Goal: Use online tool/utility: Utilize a website feature to perform a specific function

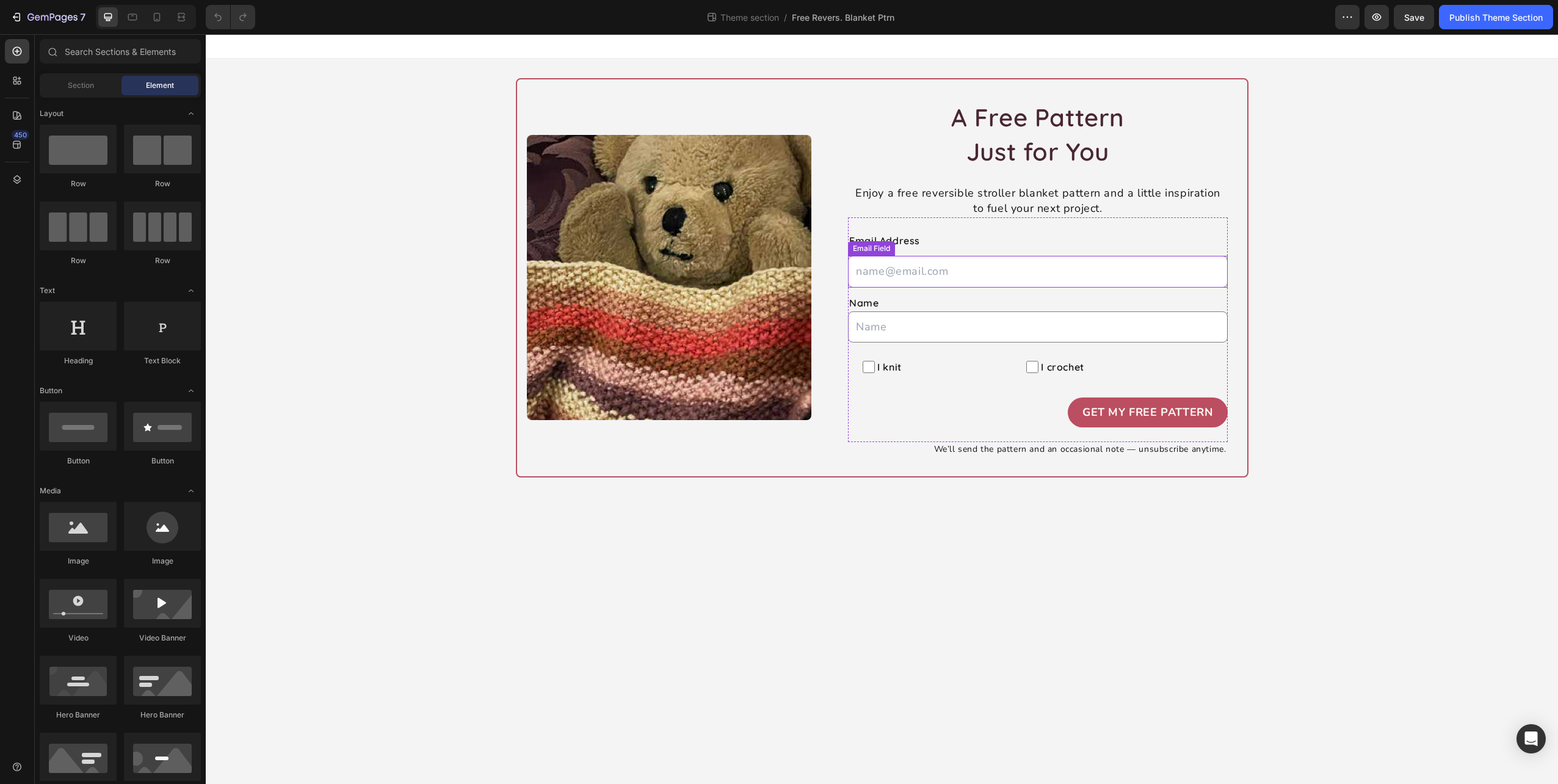
click at [947, 280] on input "email" at bounding box center [1037, 271] width 379 height 31
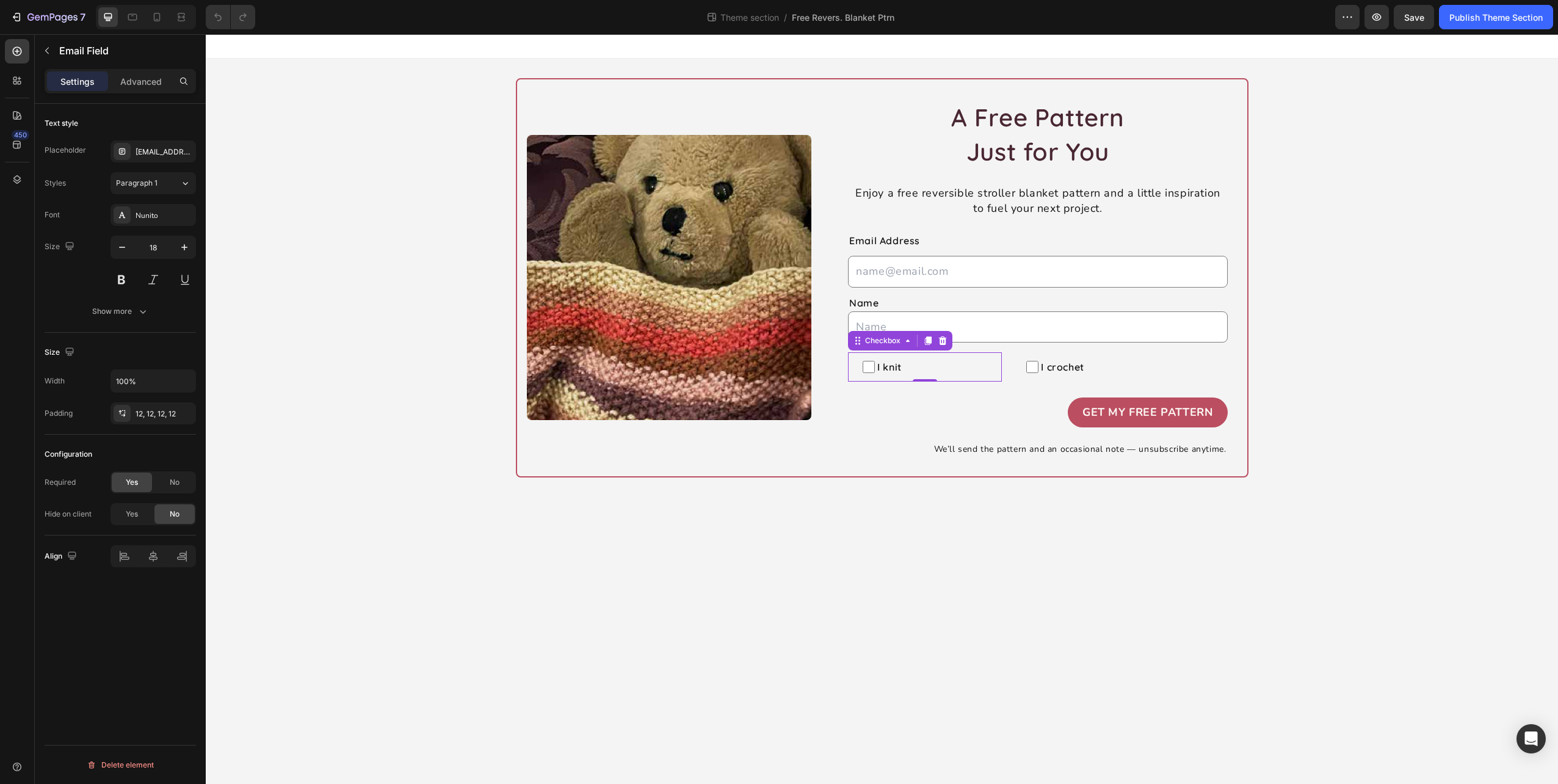
click at [943, 366] on span "I knit" at bounding box center [931, 366] width 113 height 15
click at [875, 366] on input "I knit" at bounding box center [869, 366] width 12 height 12
checkbox input "false"
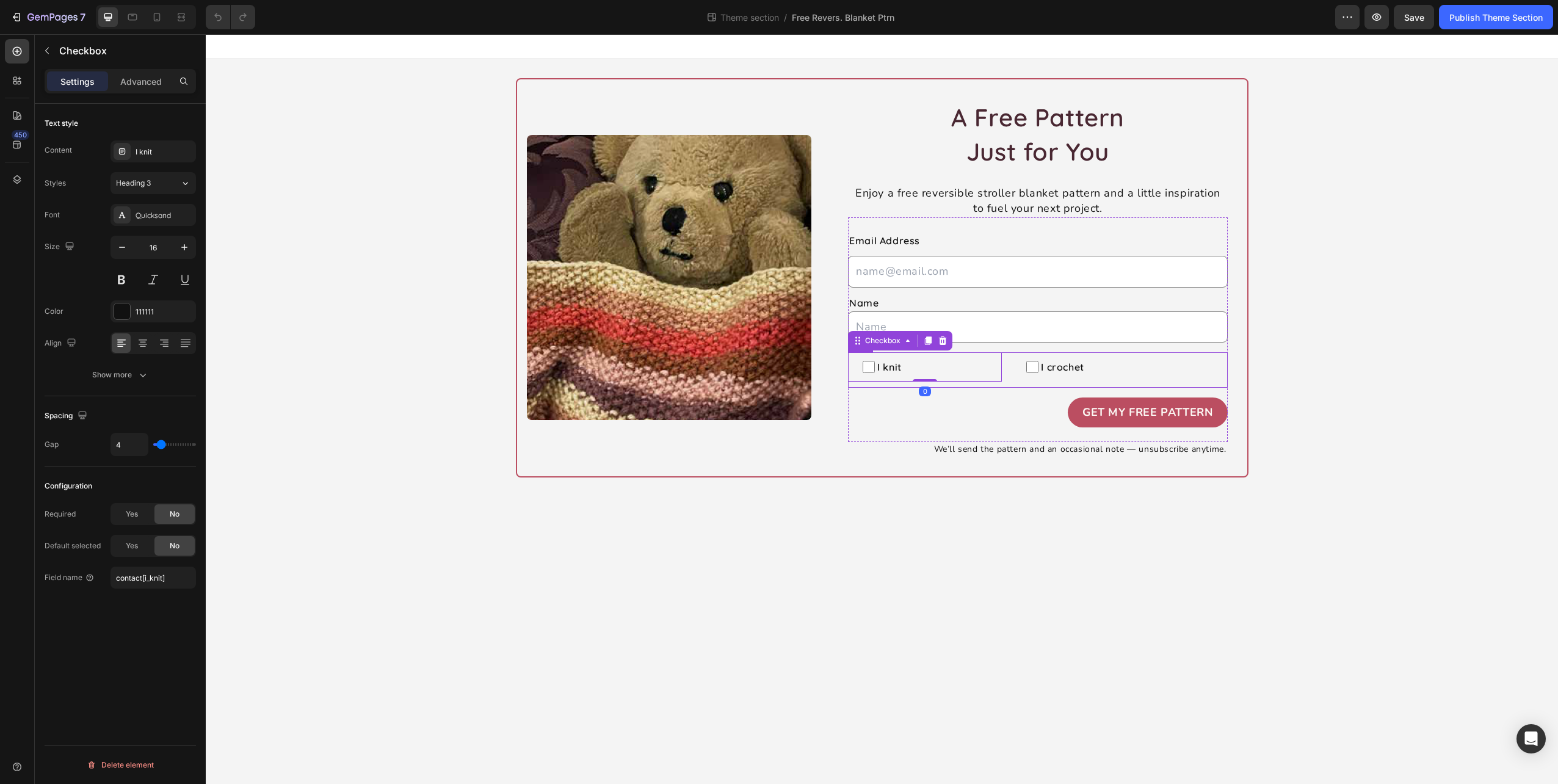
click at [1002, 397] on div "Get My Free Pattern Submit Button" at bounding box center [1037, 412] width 379 height 30
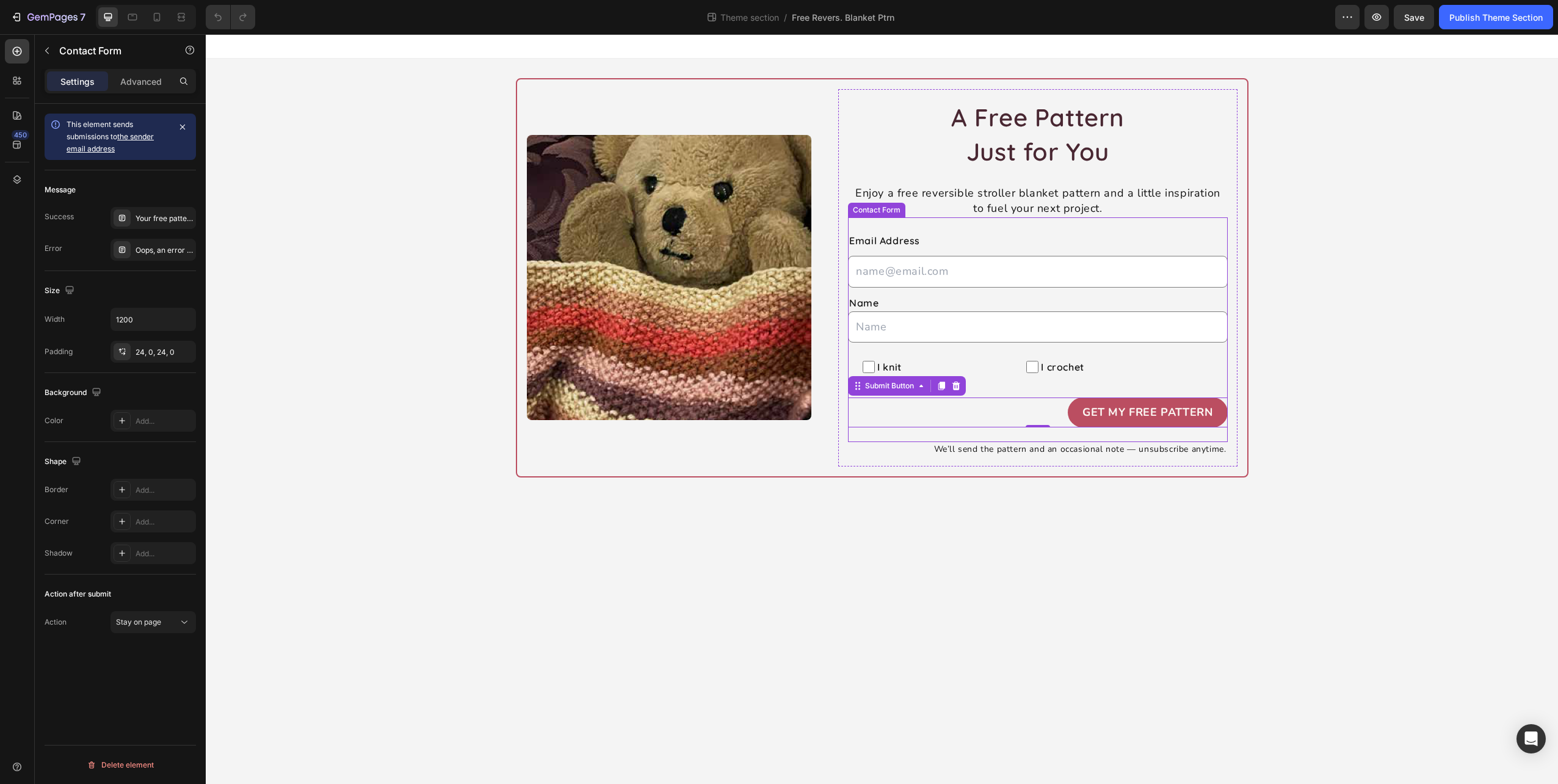
click at [1201, 346] on div "Email Address Text Block Email Field Name Text Block Text Field I knit Checkbox…" at bounding box center [1037, 329] width 379 height 224
click at [11, 181] on div at bounding box center [17, 179] width 25 height 25
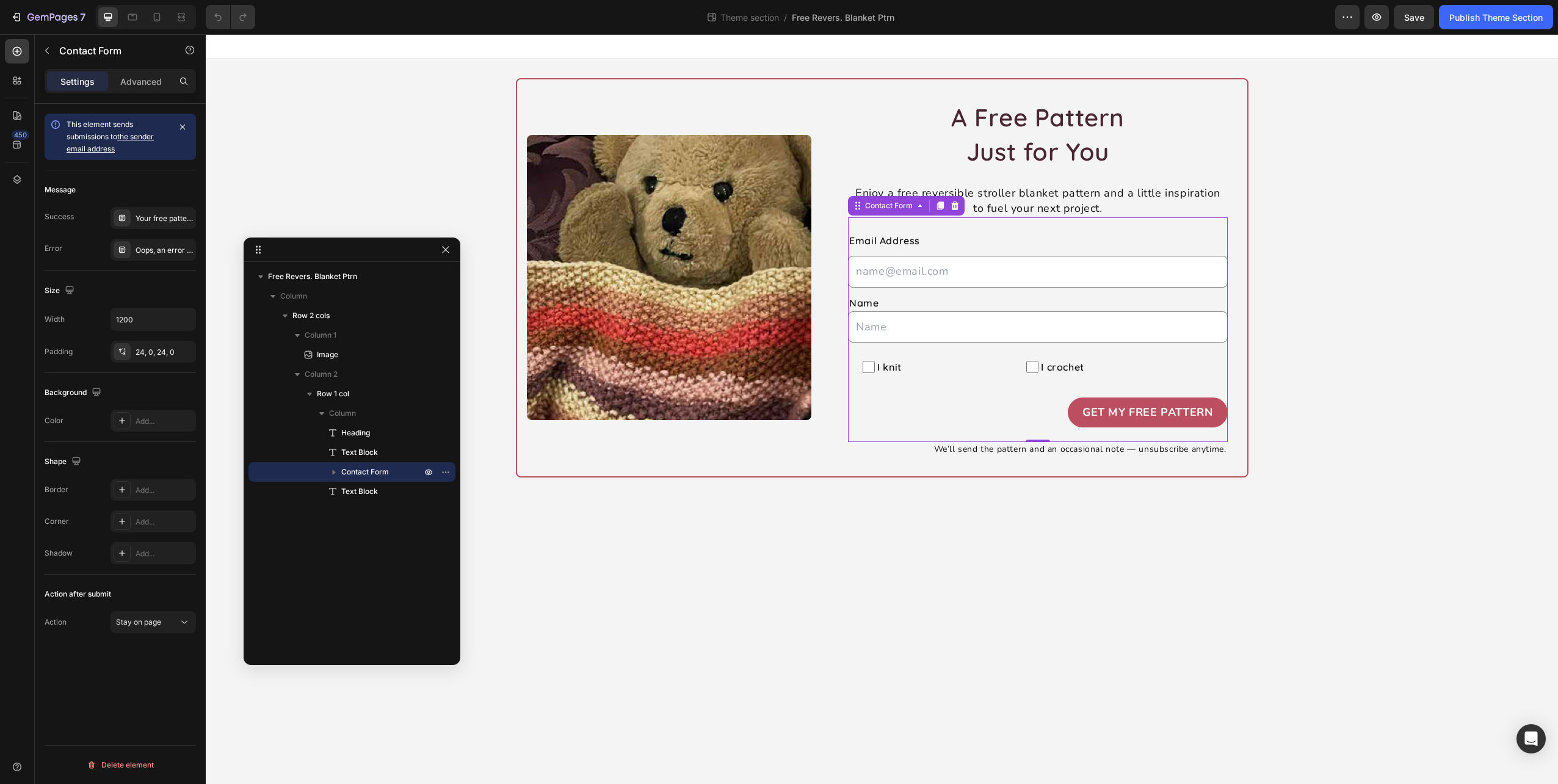
click at [331, 473] on icon "button" at bounding box center [333, 471] width 12 height 12
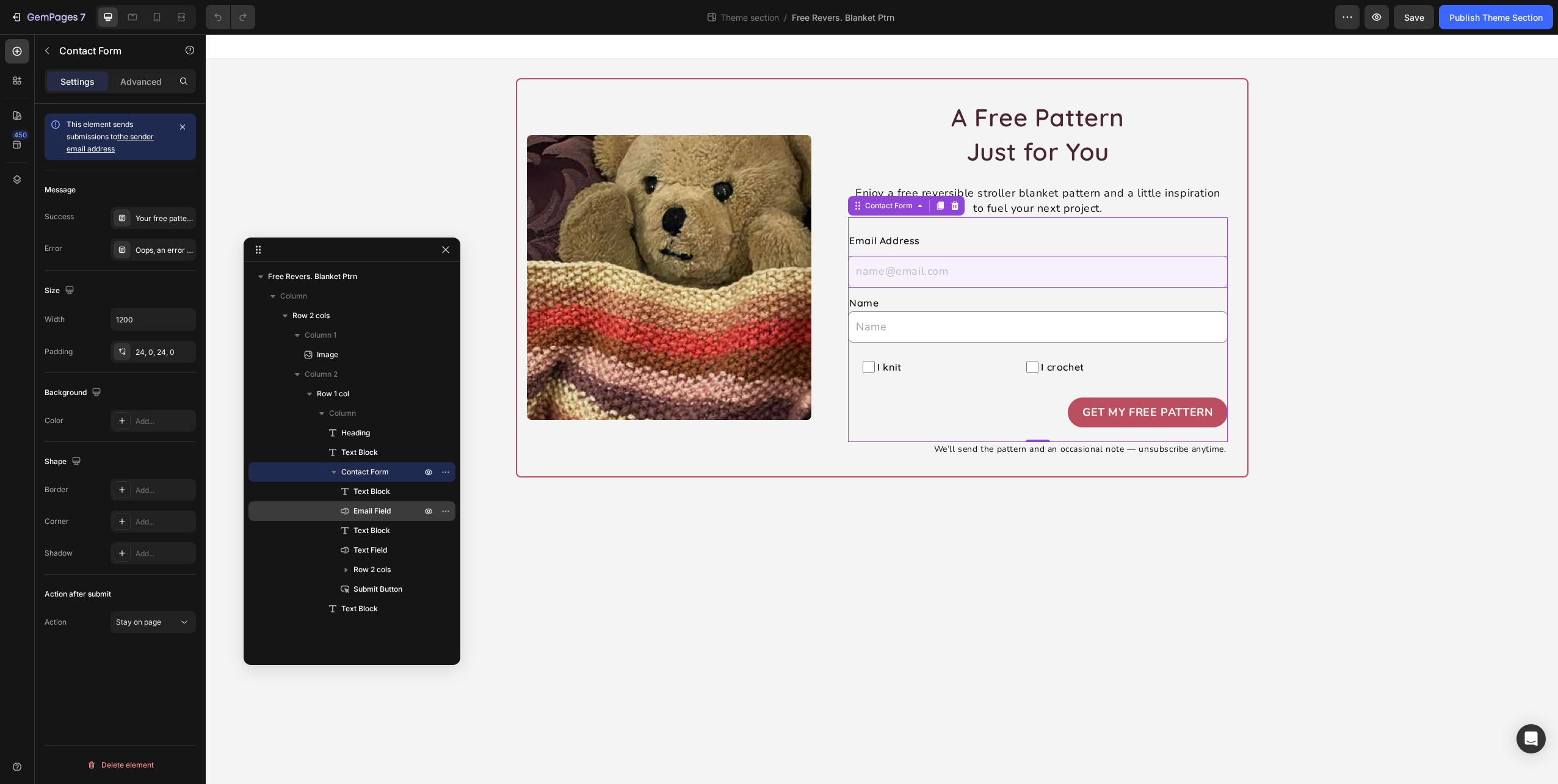
click at [370, 510] on span "Email Field" at bounding box center [372, 510] width 37 height 12
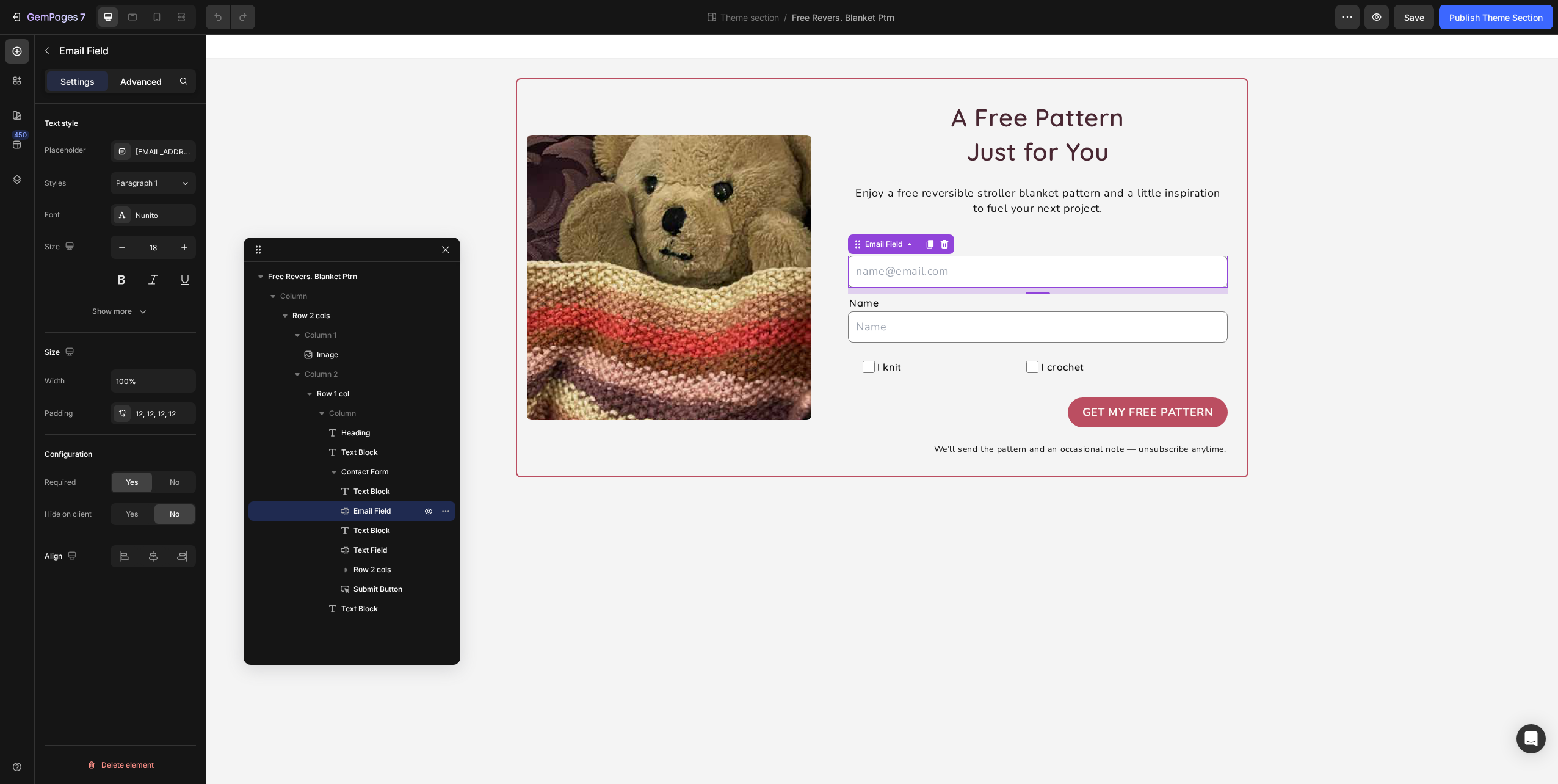
click at [136, 82] on p "Advanced" at bounding box center [141, 82] width 41 height 13
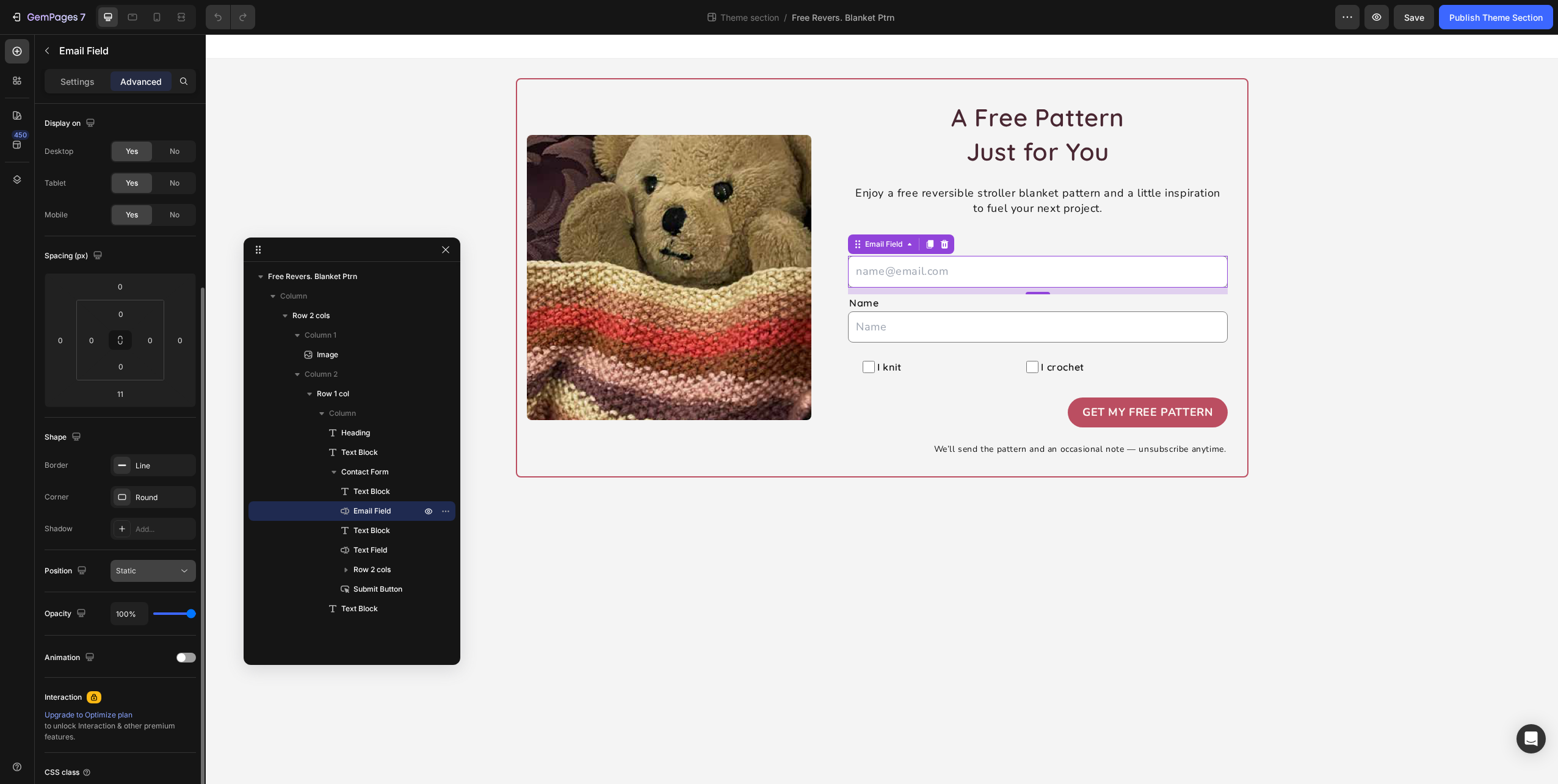
scroll to position [98, 0]
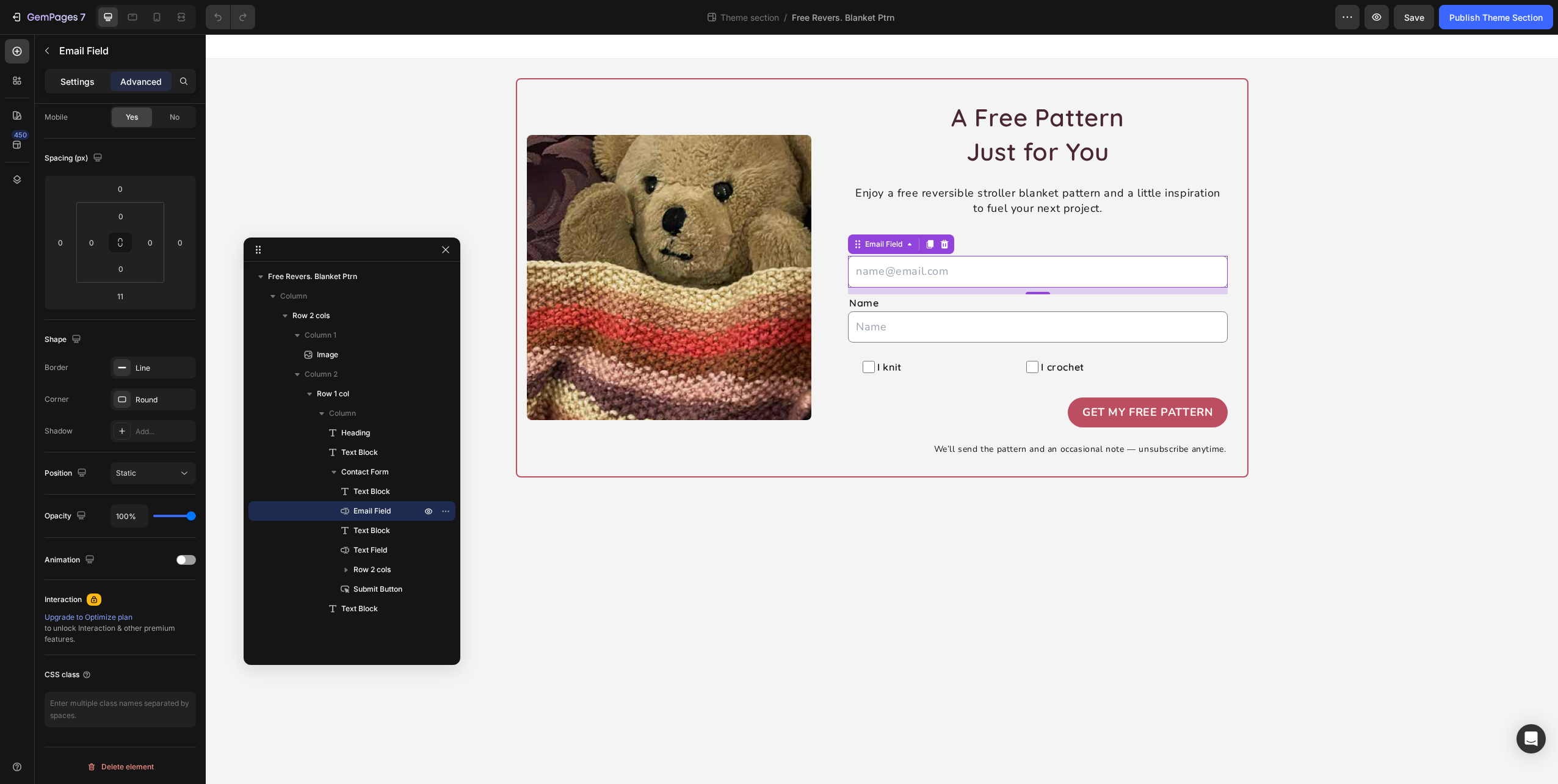
click at [77, 78] on p "Settings" at bounding box center [77, 82] width 34 height 13
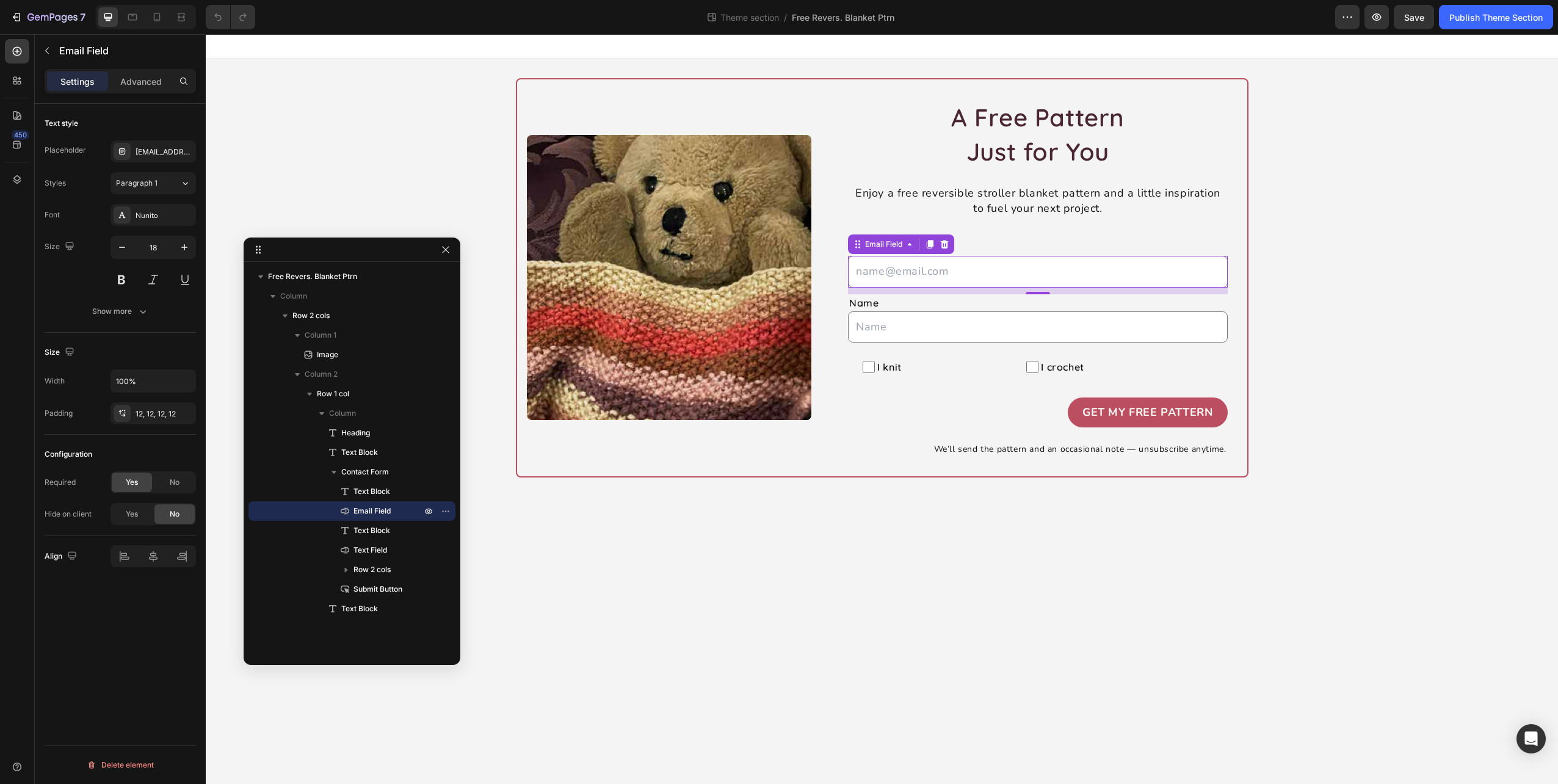
scroll to position [0, 0]
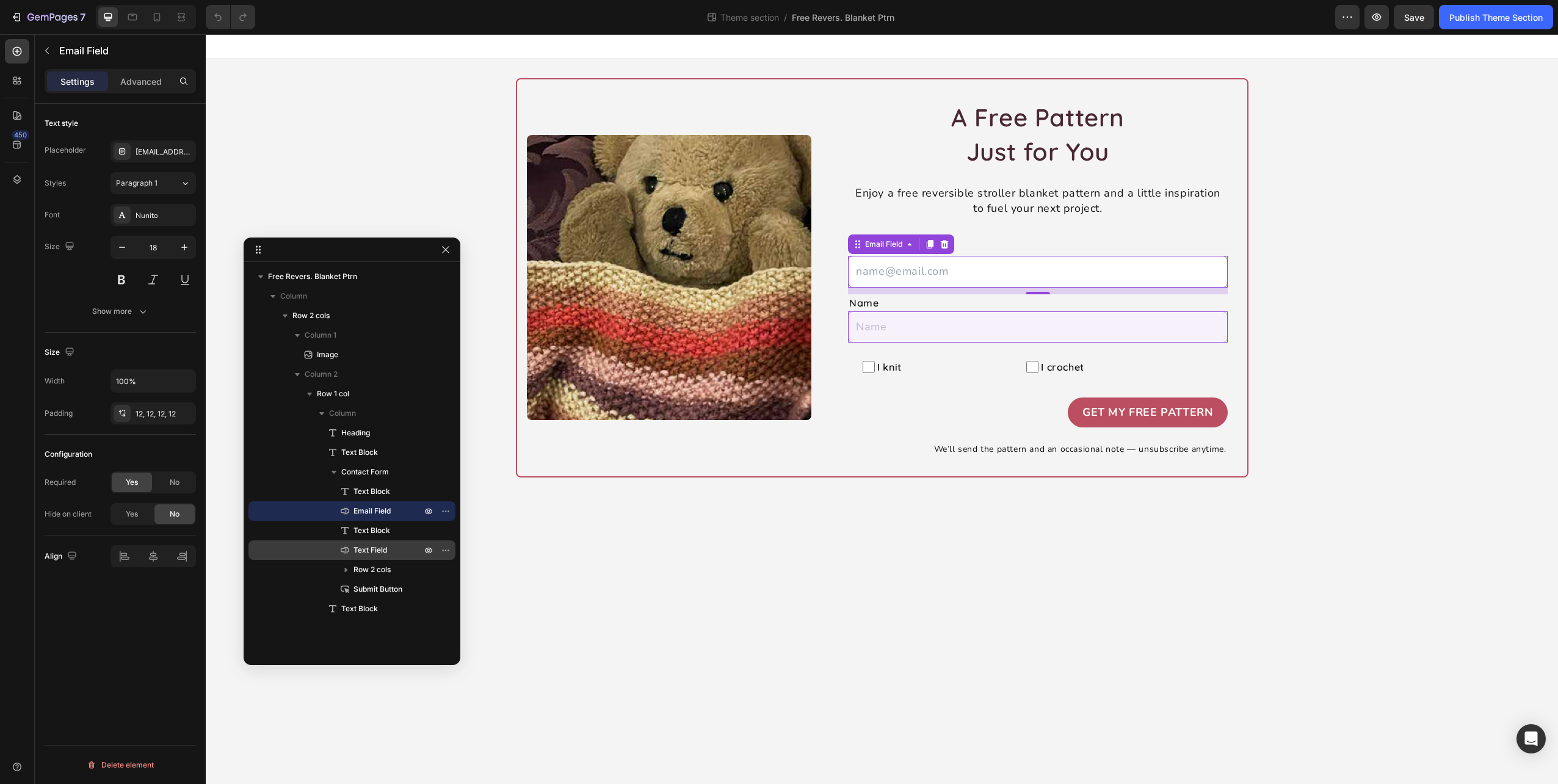
click at [369, 550] on span "Text Field" at bounding box center [371, 550] width 34 height 12
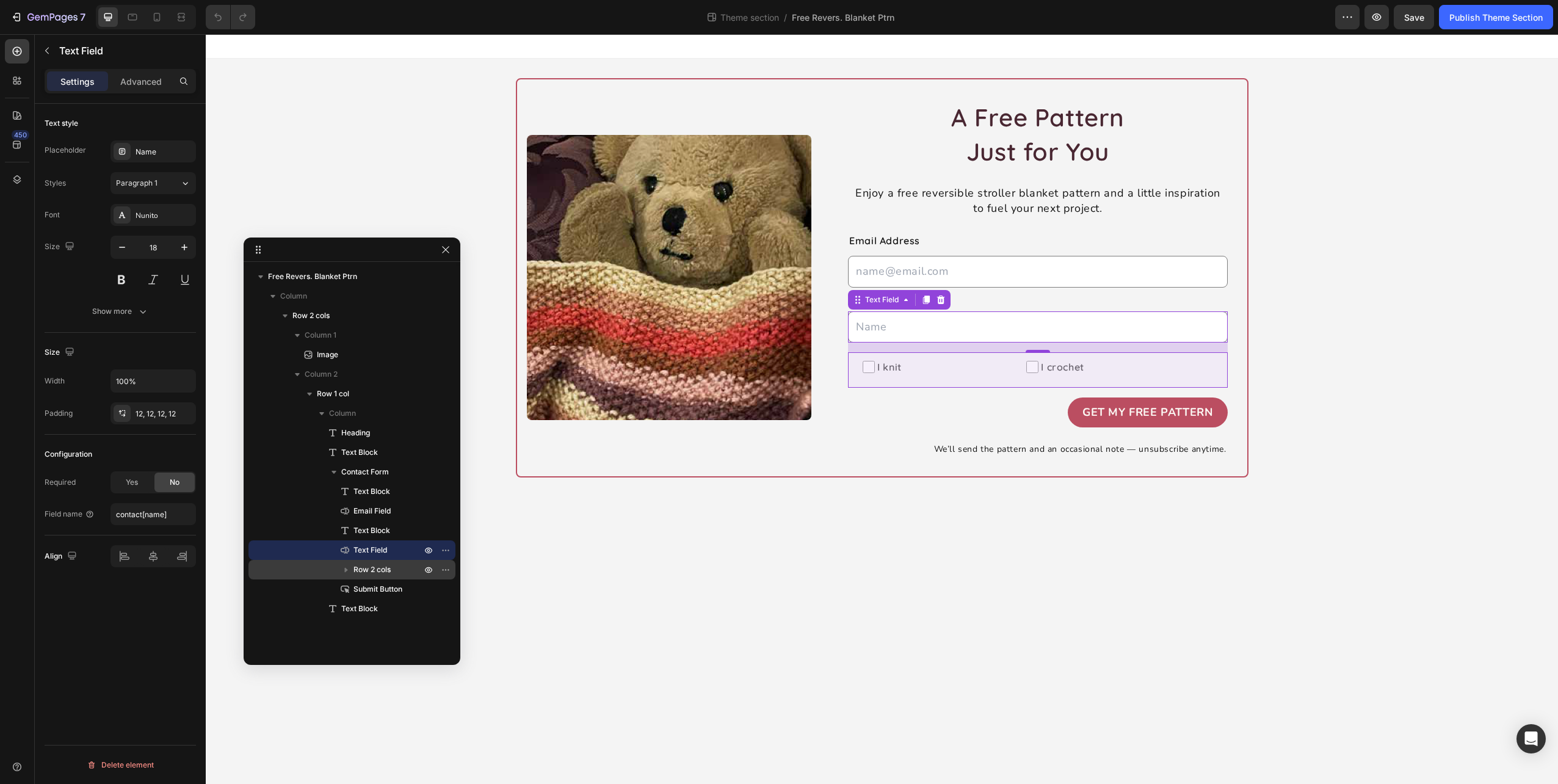
click at [345, 568] on icon "button" at bounding box center [346, 570] width 3 height 5
click at [396, 604] on span "Checkbox" at bounding box center [393, 608] width 31 height 12
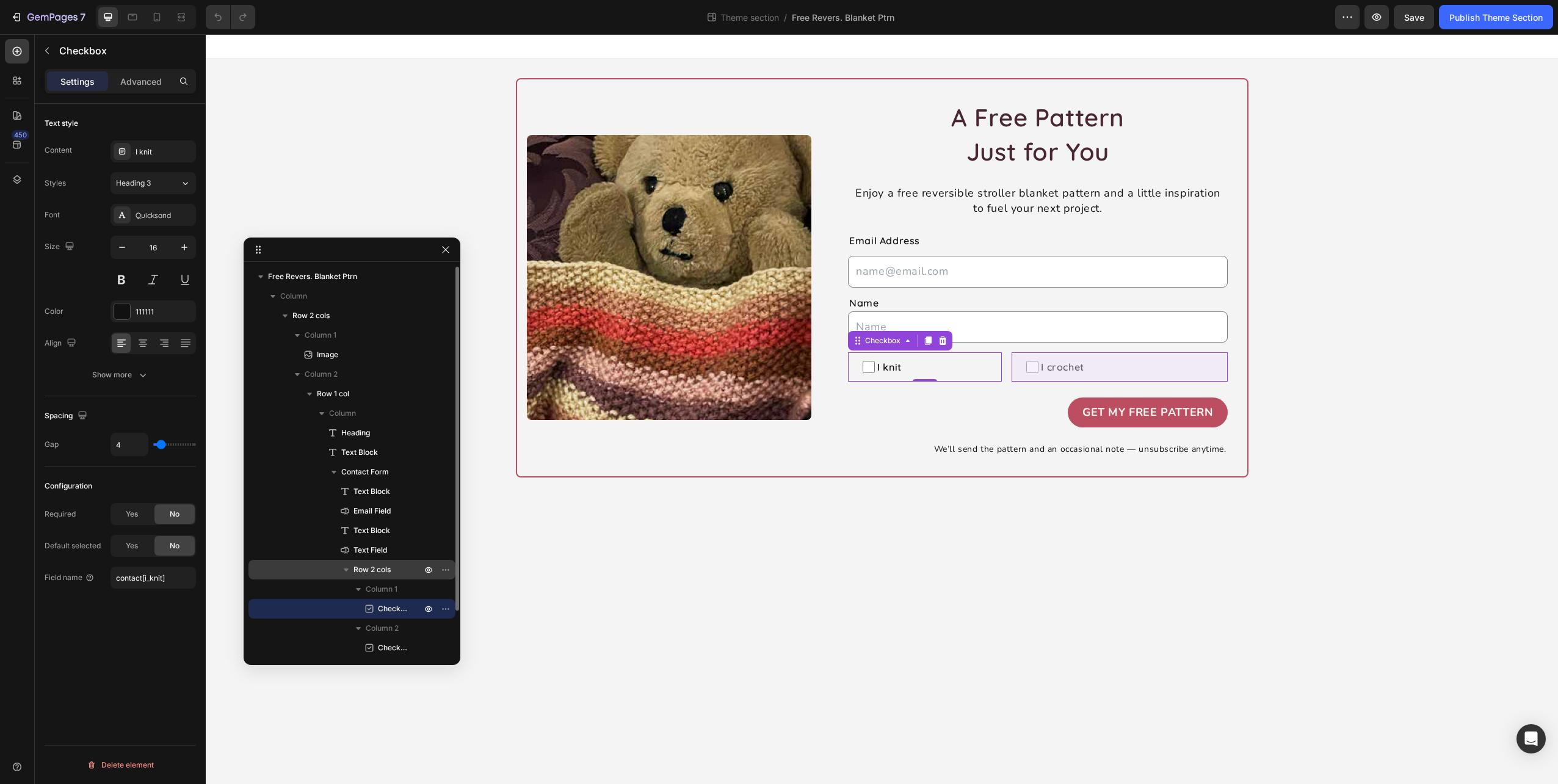
click at [379, 647] on span "Checkbox" at bounding box center [393, 647] width 31 height 12
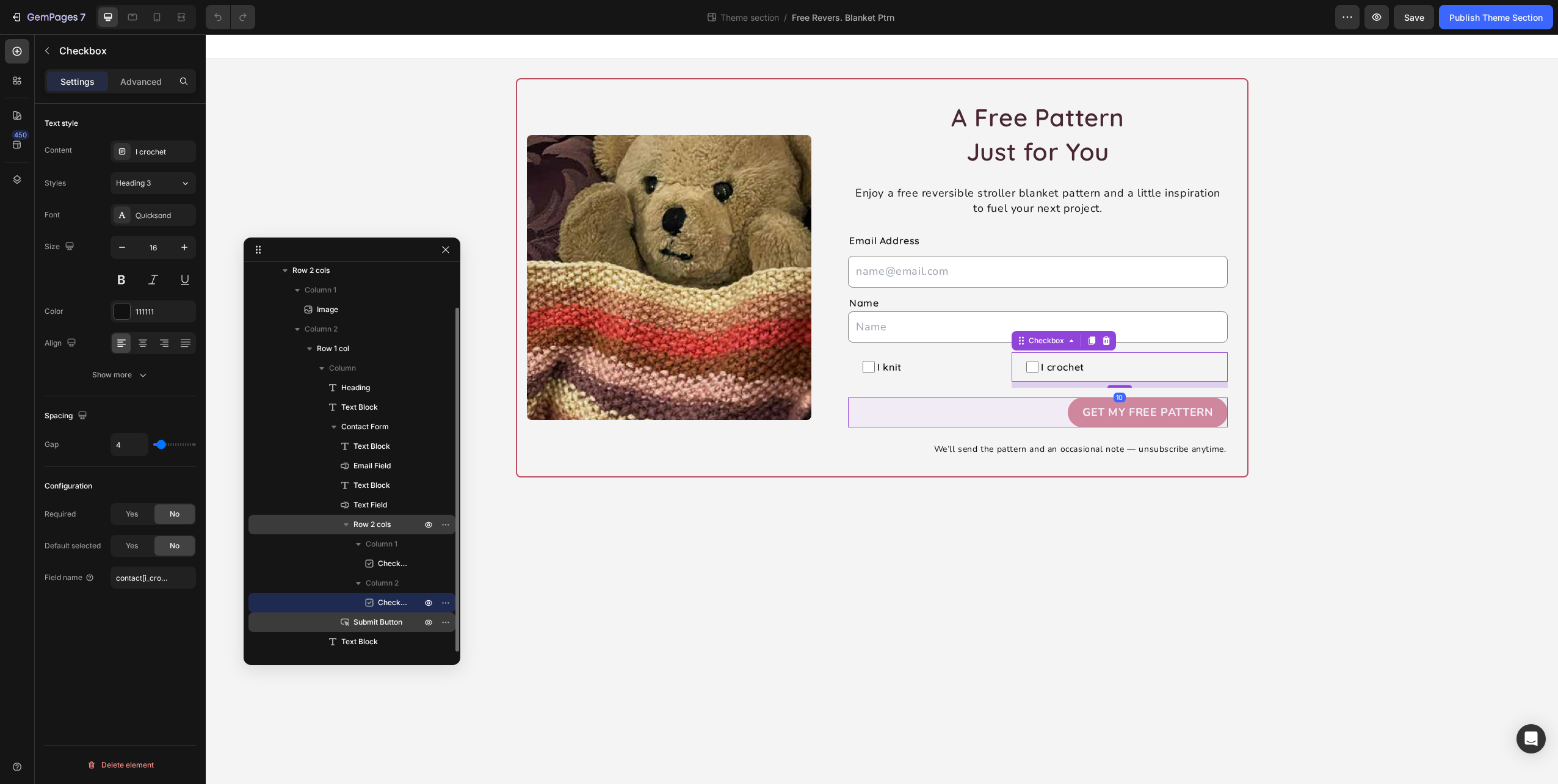
click at [384, 622] on span "Submit Button" at bounding box center [378, 622] width 49 height 12
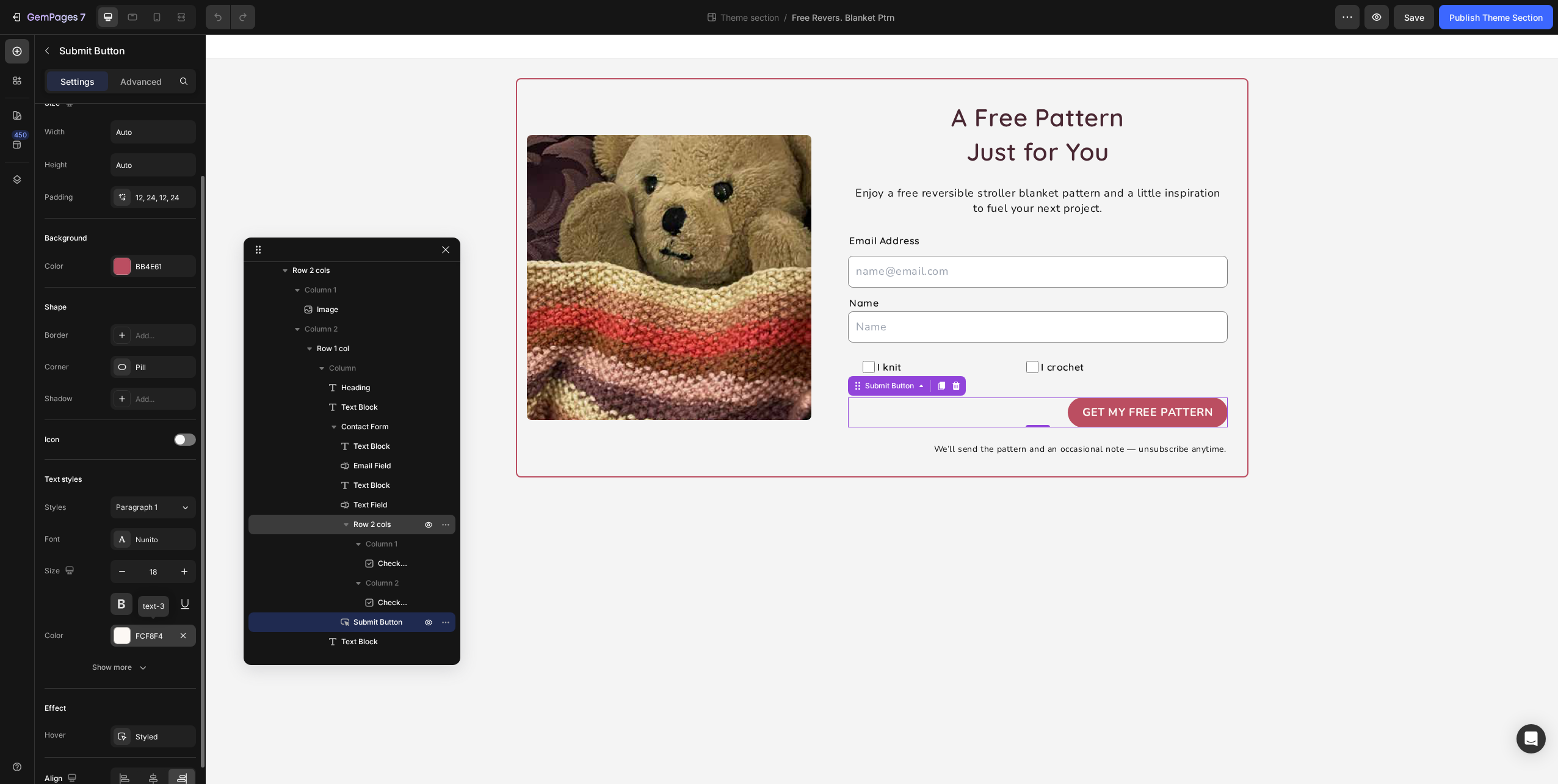
scroll to position [0, 0]
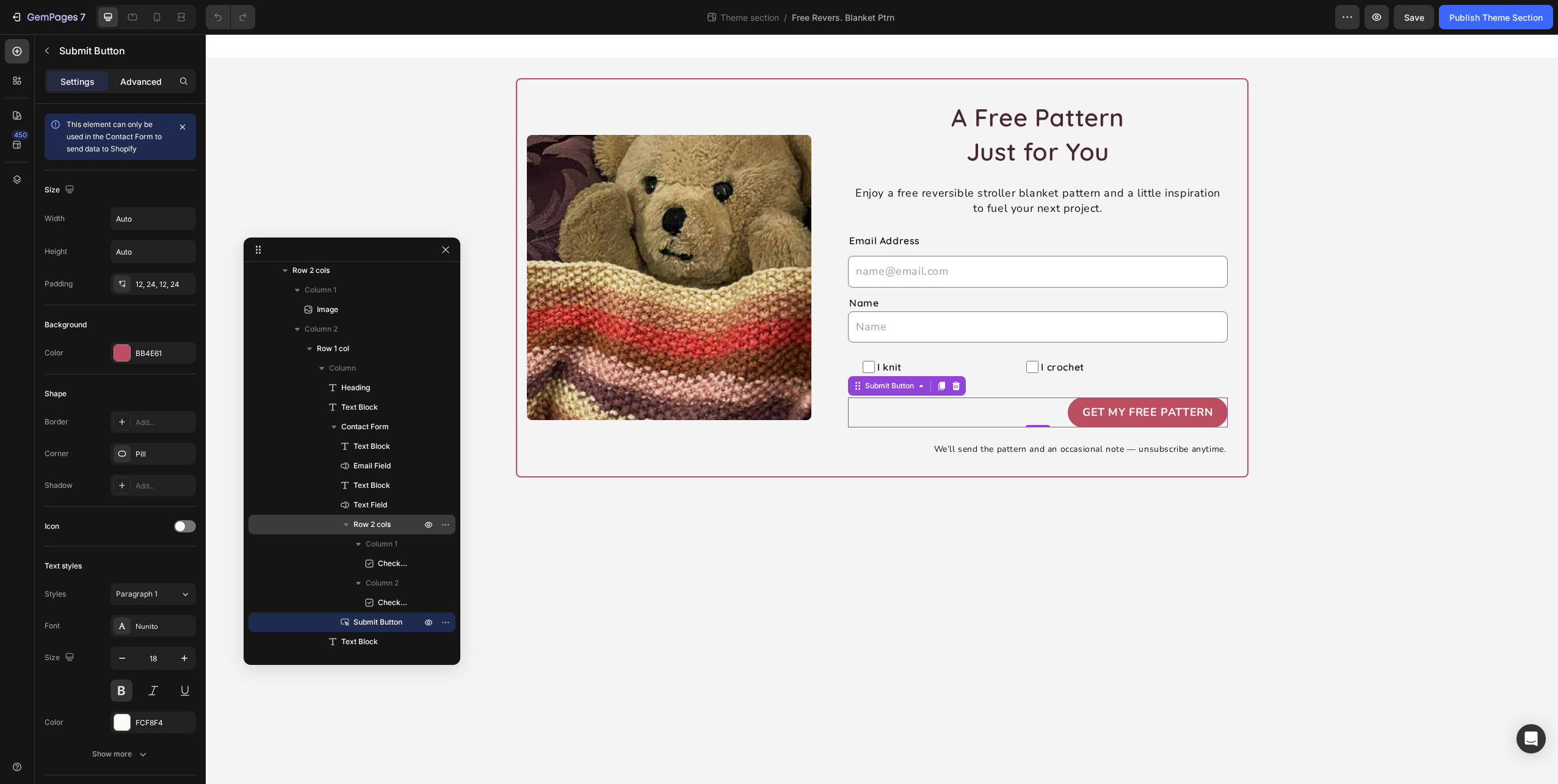
click at [146, 81] on p "Advanced" at bounding box center [141, 82] width 41 height 13
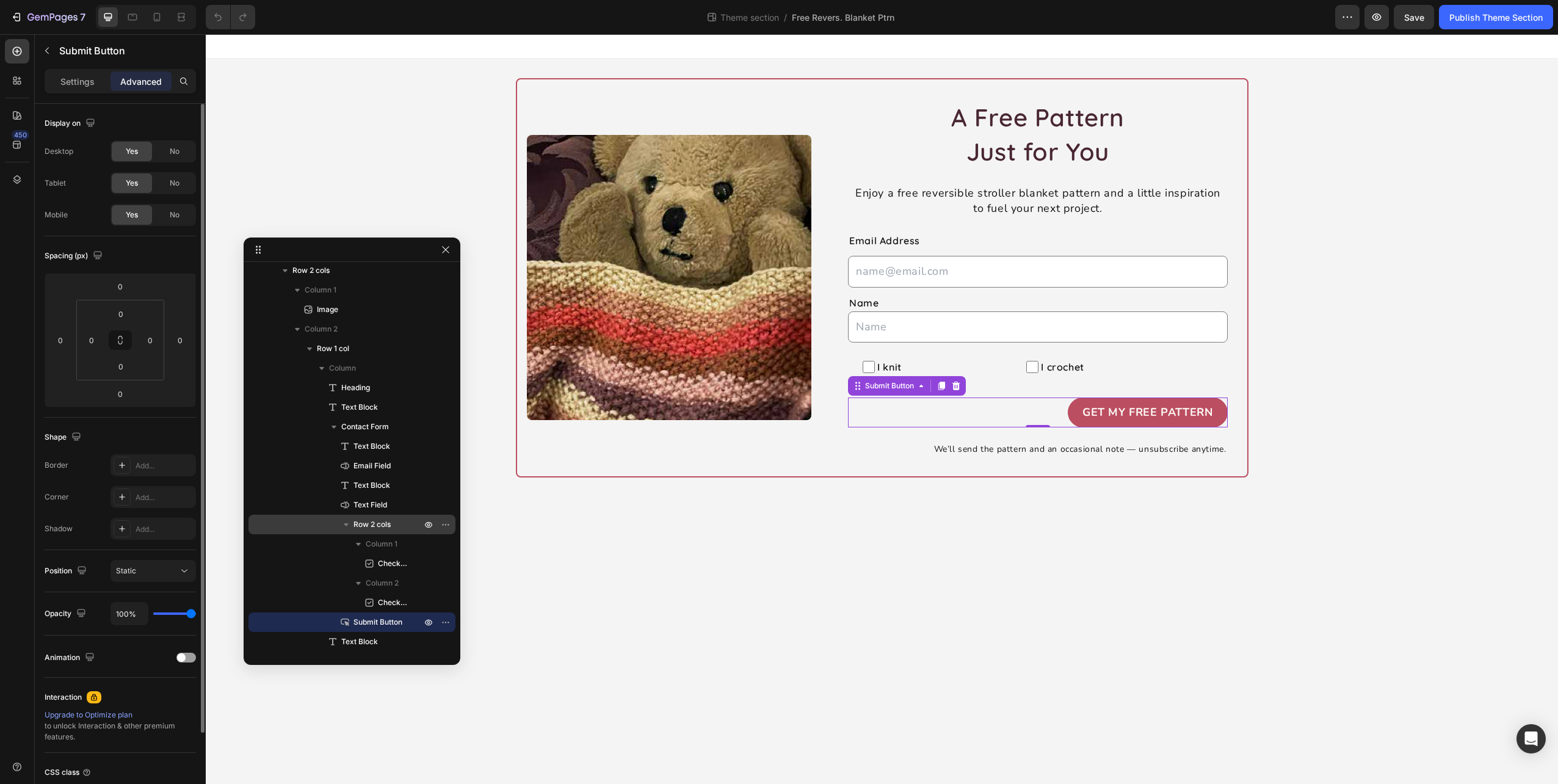
scroll to position [98, 0]
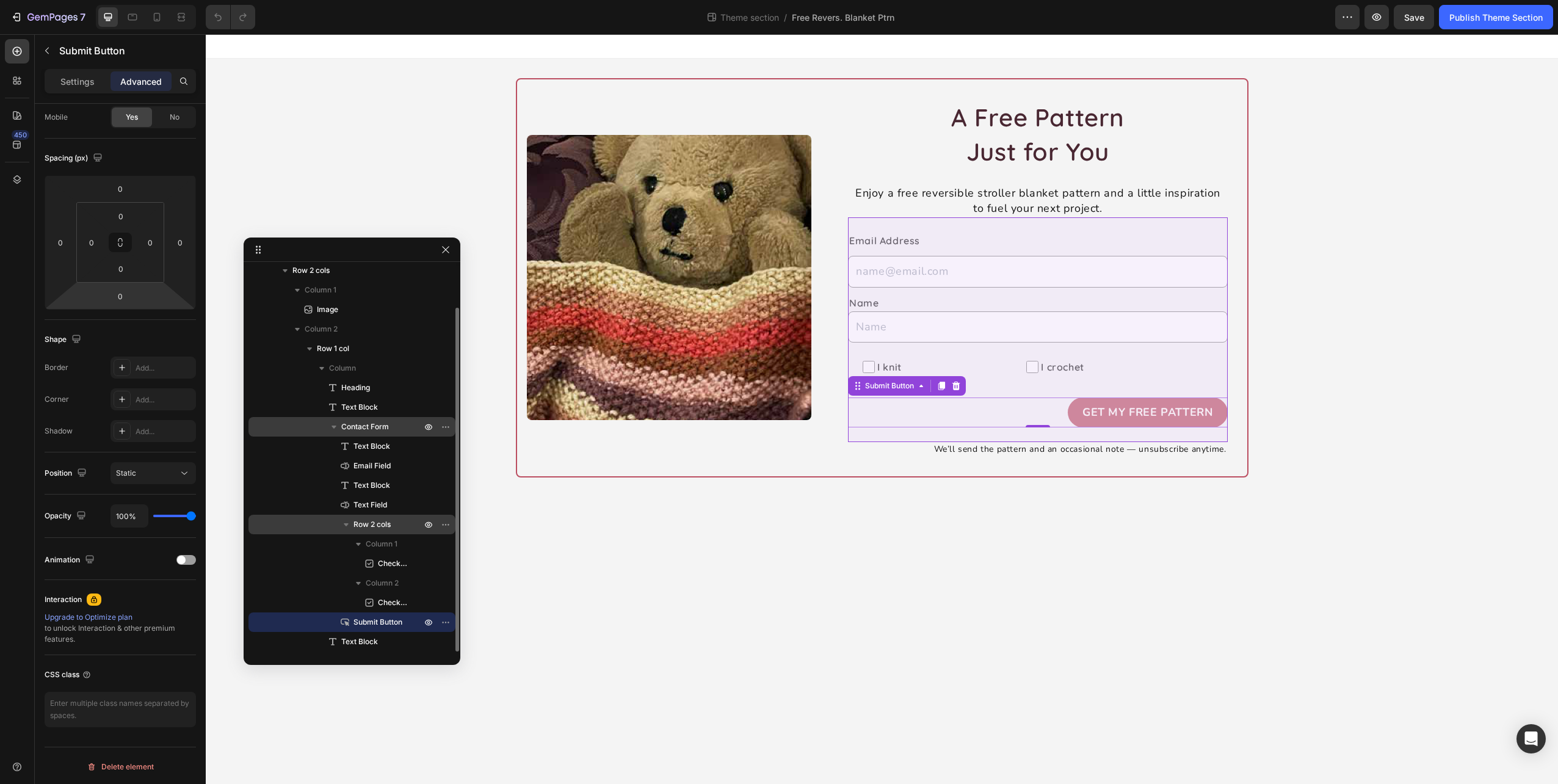
click at [363, 423] on span "Contact Form" at bounding box center [365, 426] width 48 height 12
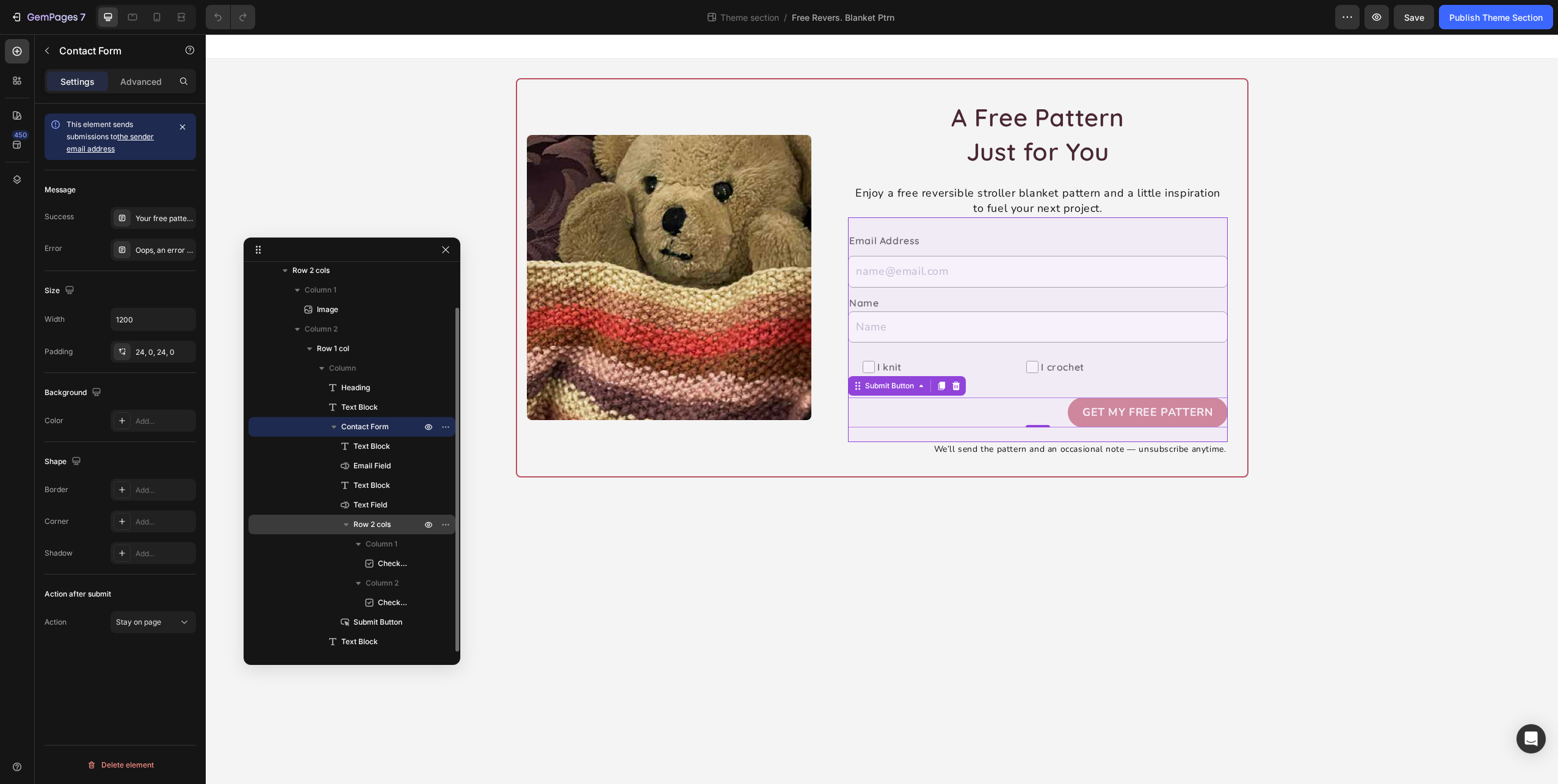
scroll to position [0, 0]
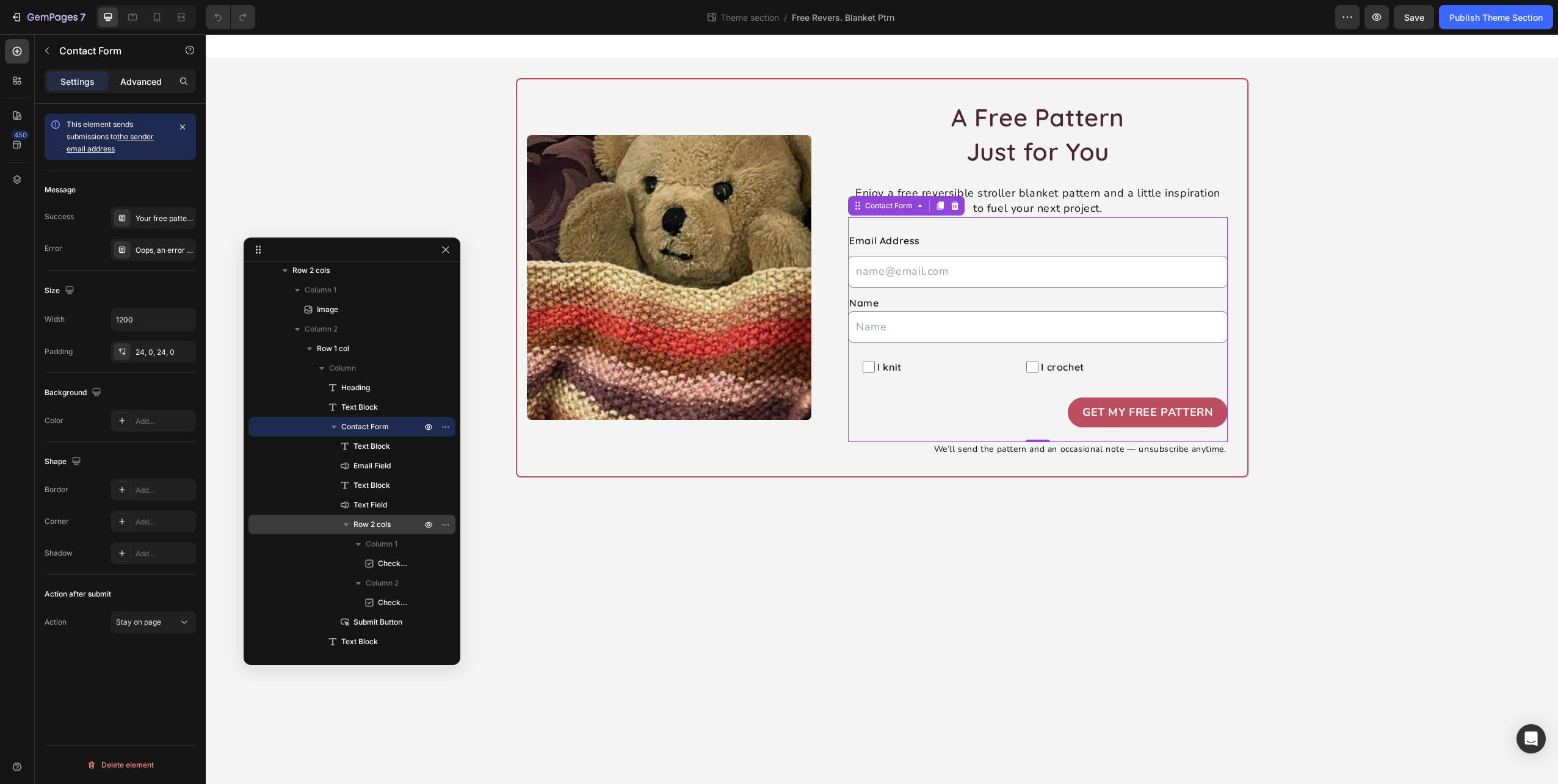
click at [115, 79] on div "Advanced" at bounding box center [141, 82] width 61 height 20
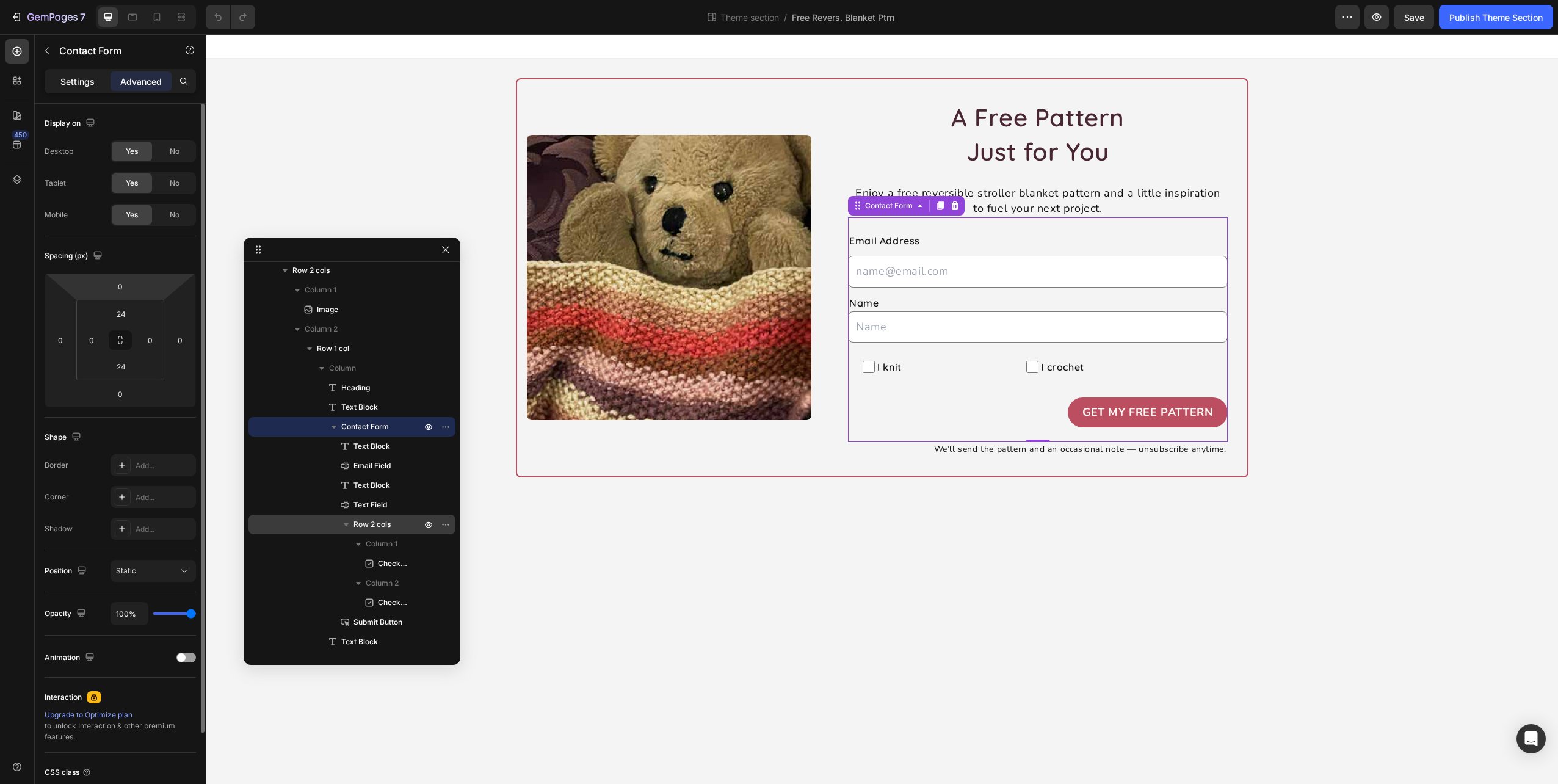
click at [72, 75] on p "Settings" at bounding box center [77, 82] width 34 height 13
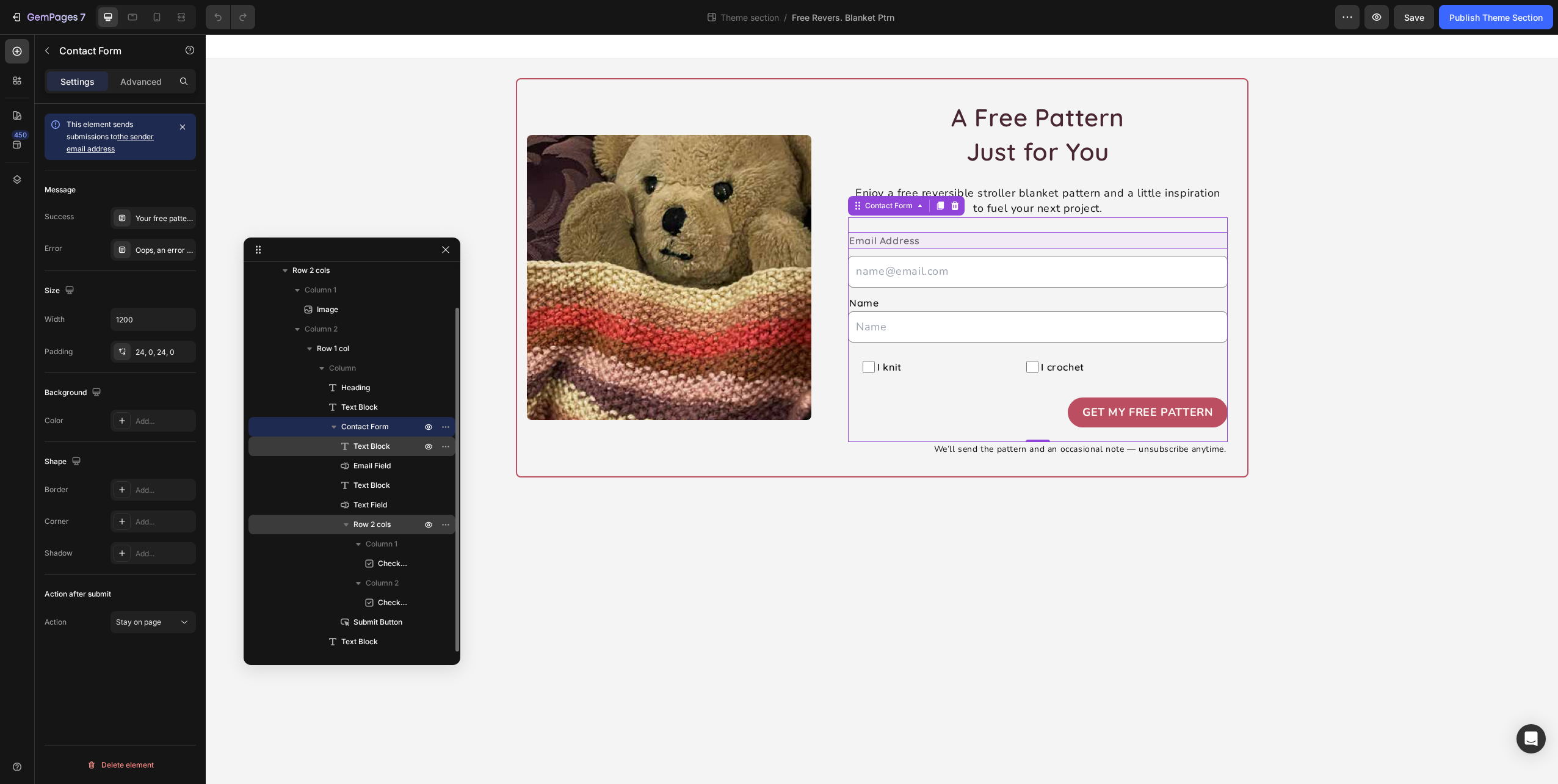
click at [375, 448] on span "Text Block" at bounding box center [372, 446] width 37 height 12
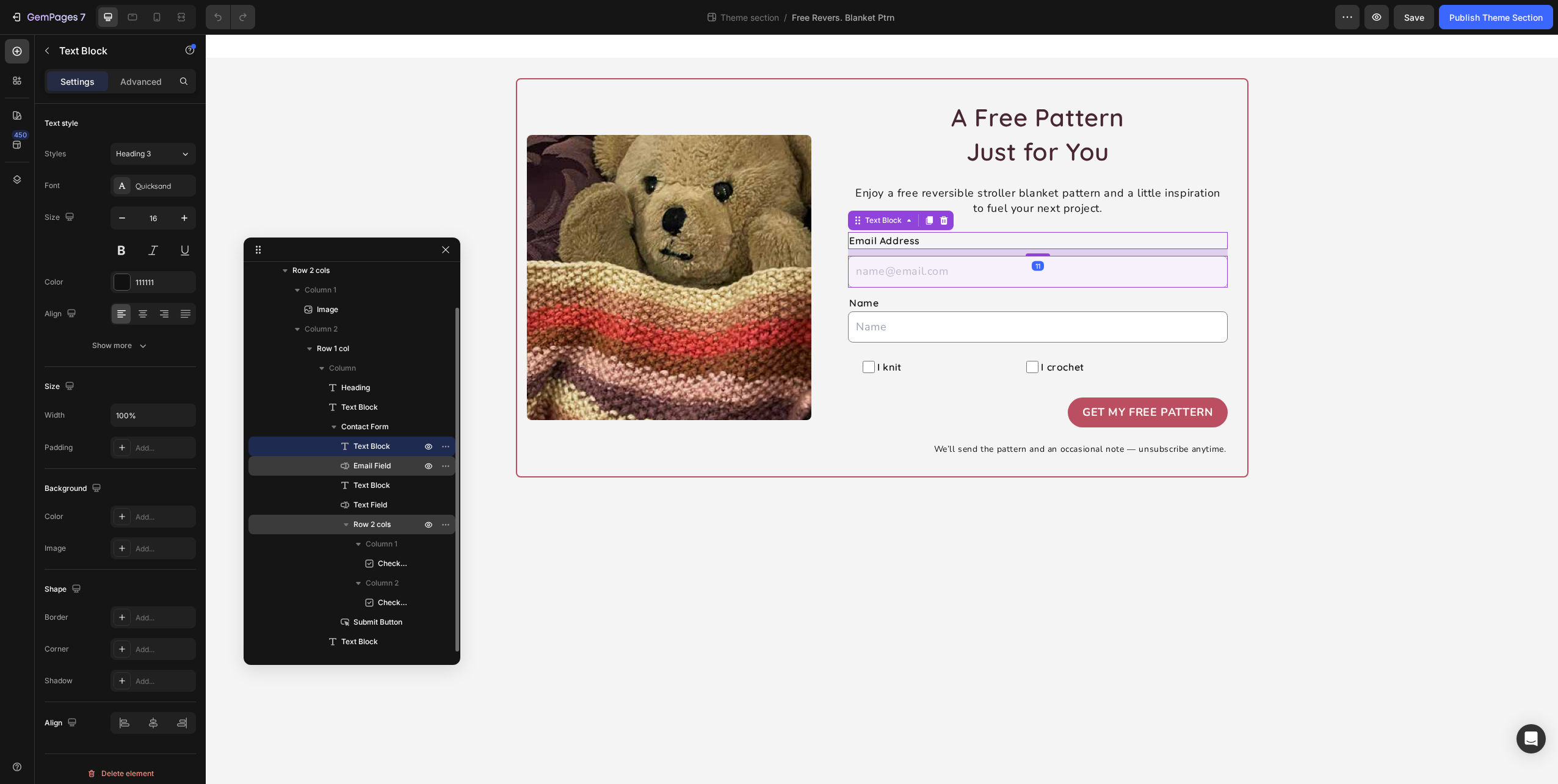
click at [377, 463] on span "Email Field" at bounding box center [372, 465] width 37 height 12
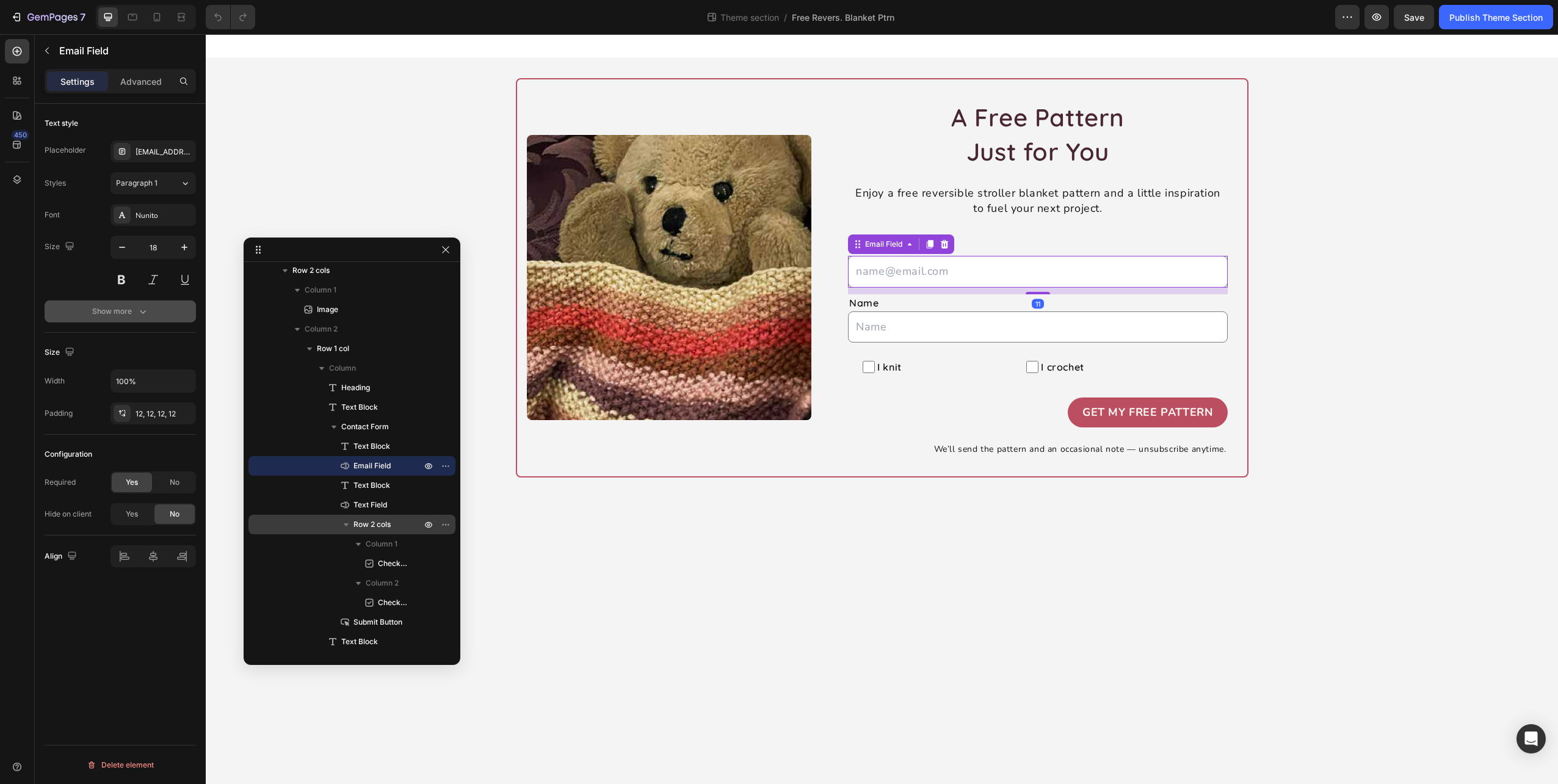
click at [110, 312] on div "Show more" at bounding box center [120, 311] width 57 height 12
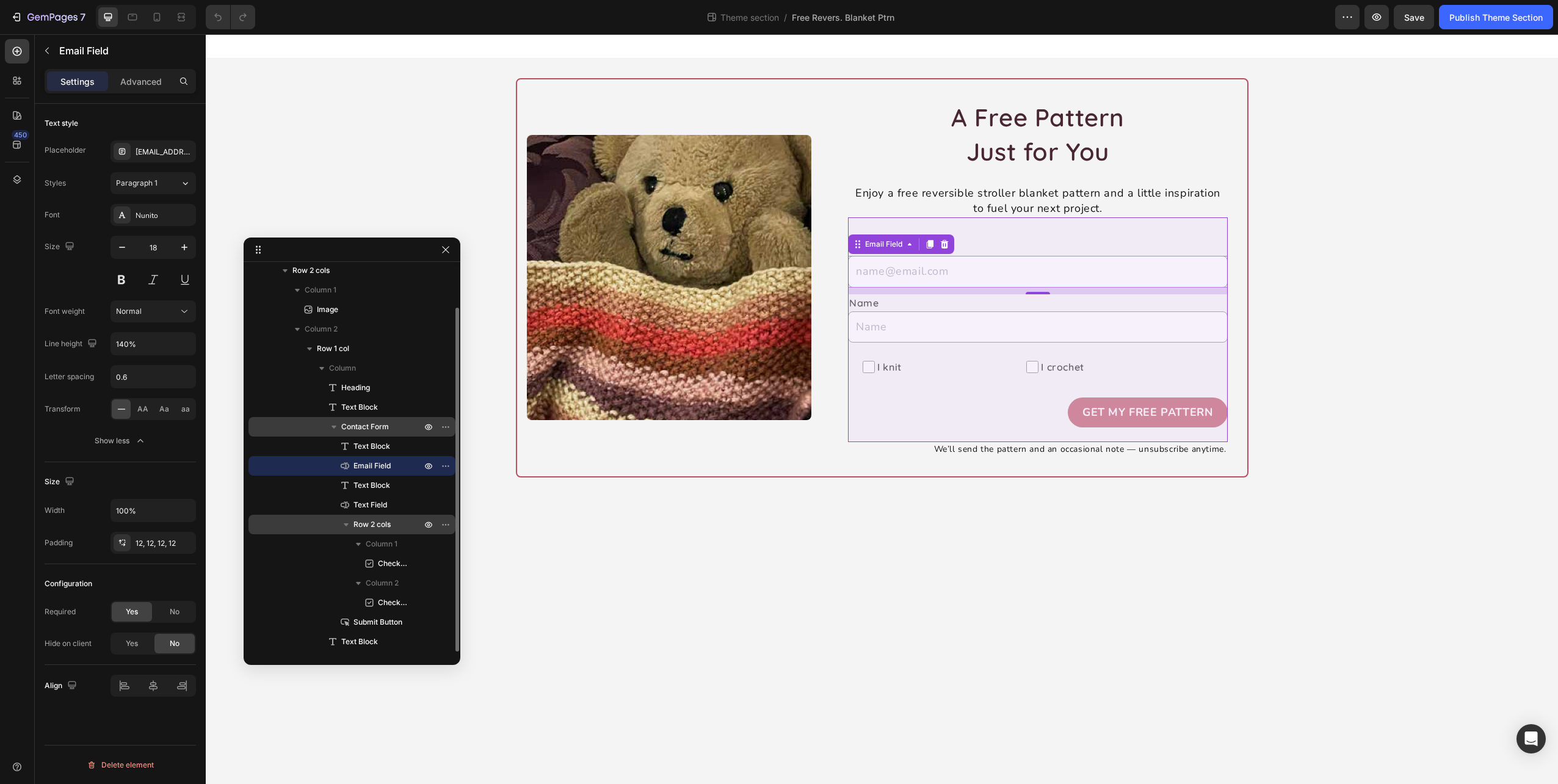
click at [380, 421] on span "Contact Form" at bounding box center [365, 426] width 48 height 12
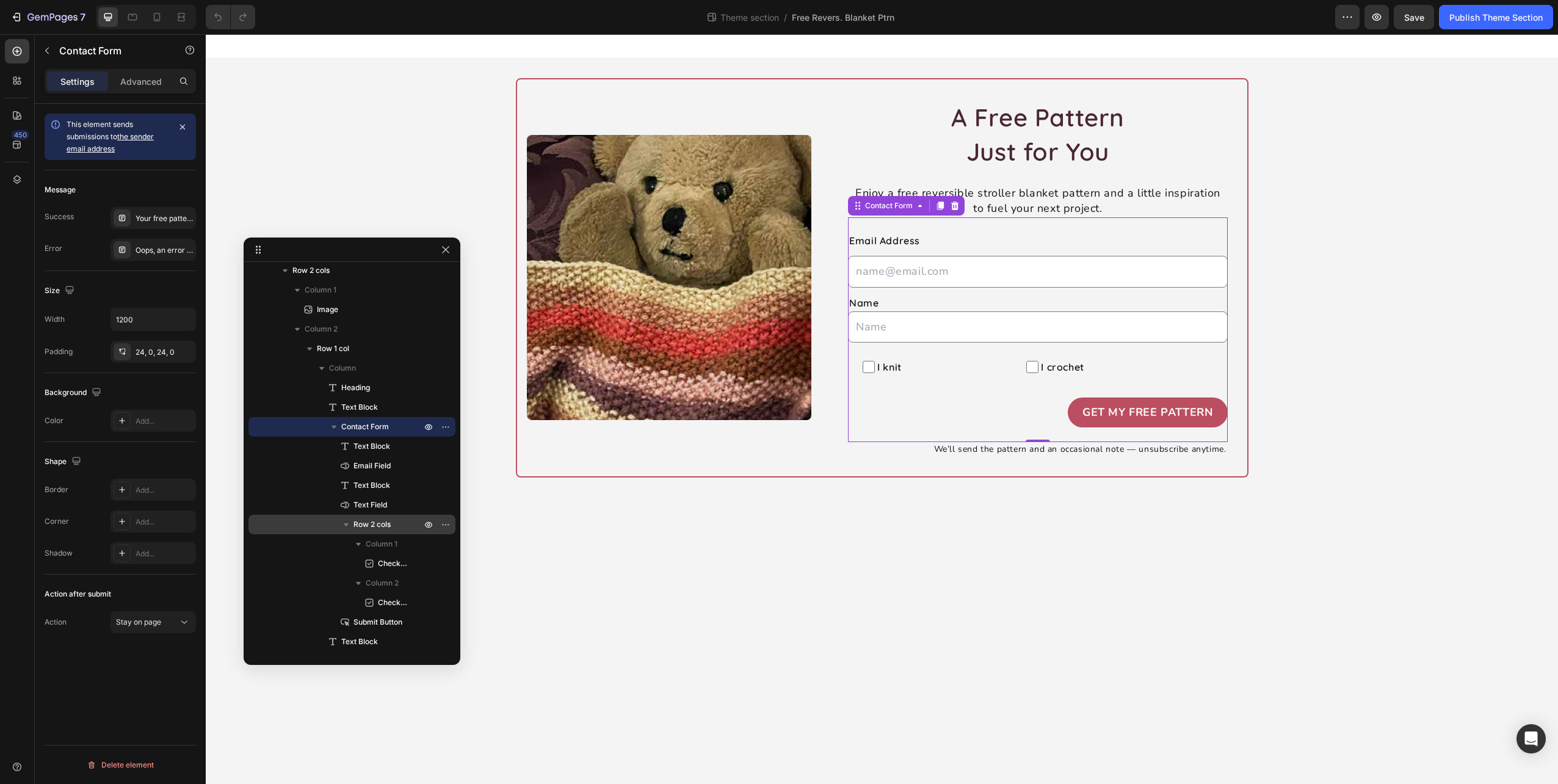
click at [160, 607] on div "Action after submit Action Stay on page" at bounding box center [120, 608] width 151 height 68
click at [159, 617] on span "Stay on page" at bounding box center [139, 622] width 45 height 9
click at [136, 738] on span "Send email" at bounding box center [135, 743] width 39 height 11
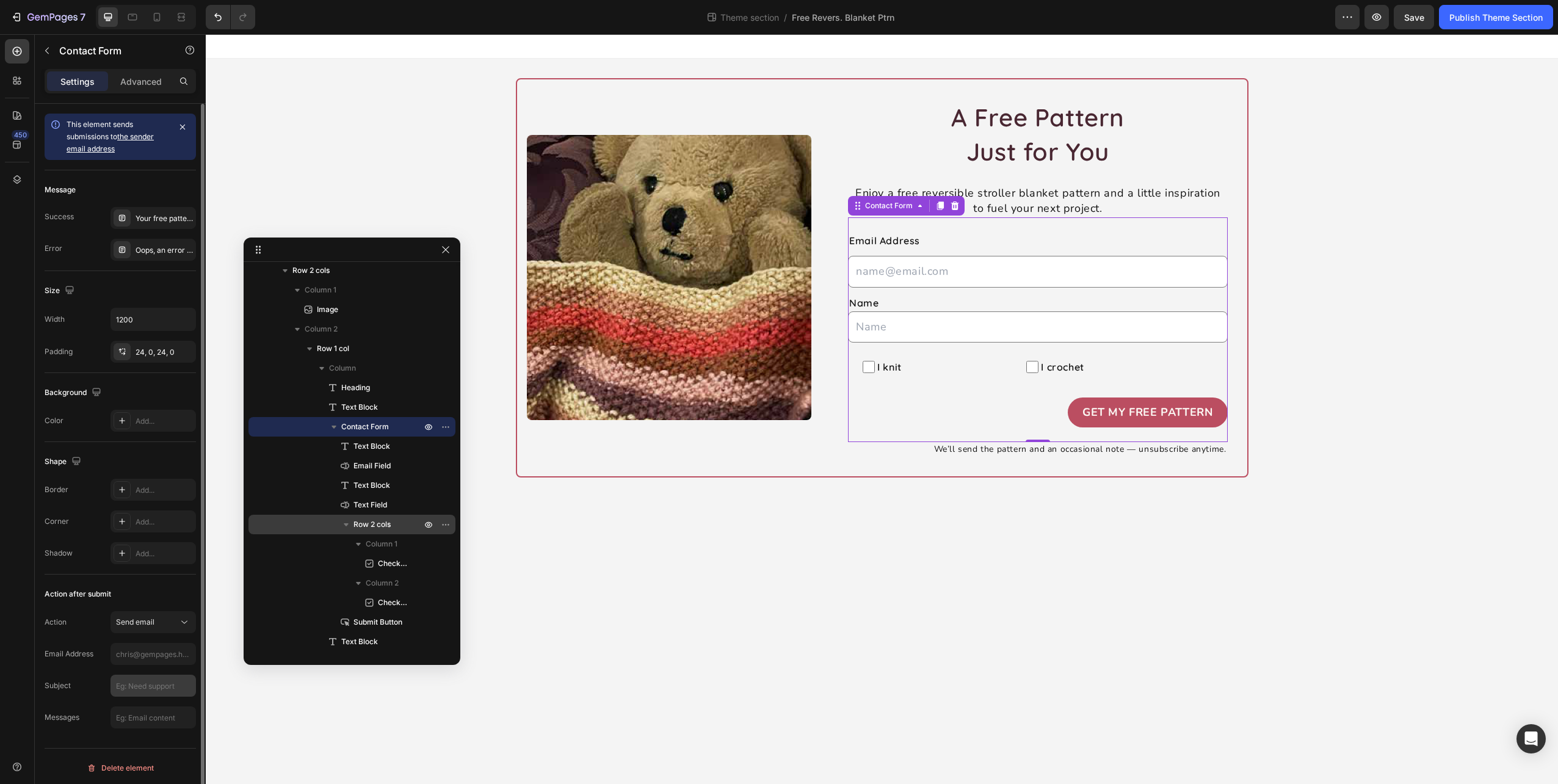
scroll to position [1, 0]
click at [148, 610] on button "Send email" at bounding box center [153, 620] width 86 height 22
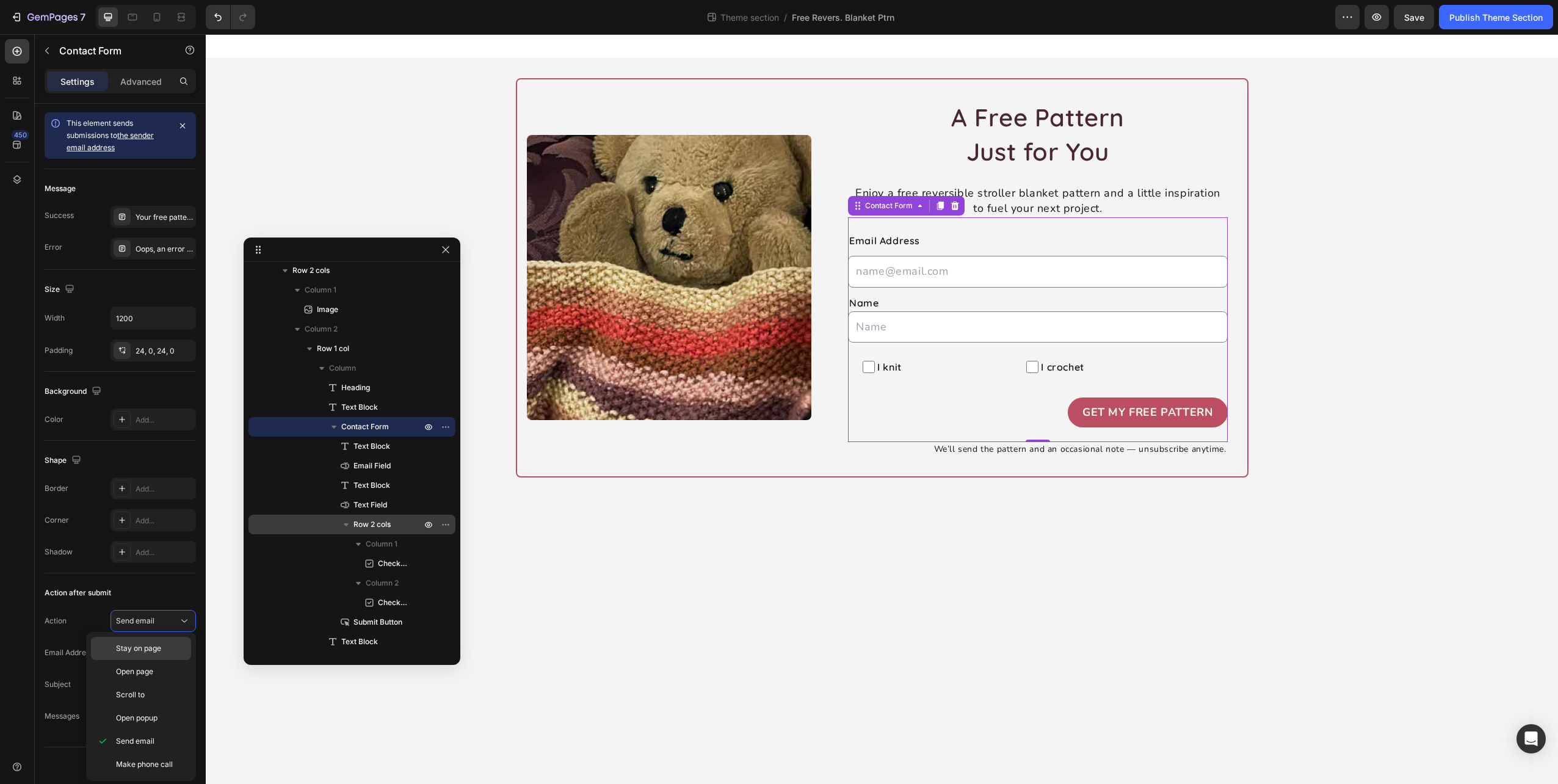
click at [146, 646] on span "Stay on page" at bounding box center [139, 648] width 45 height 11
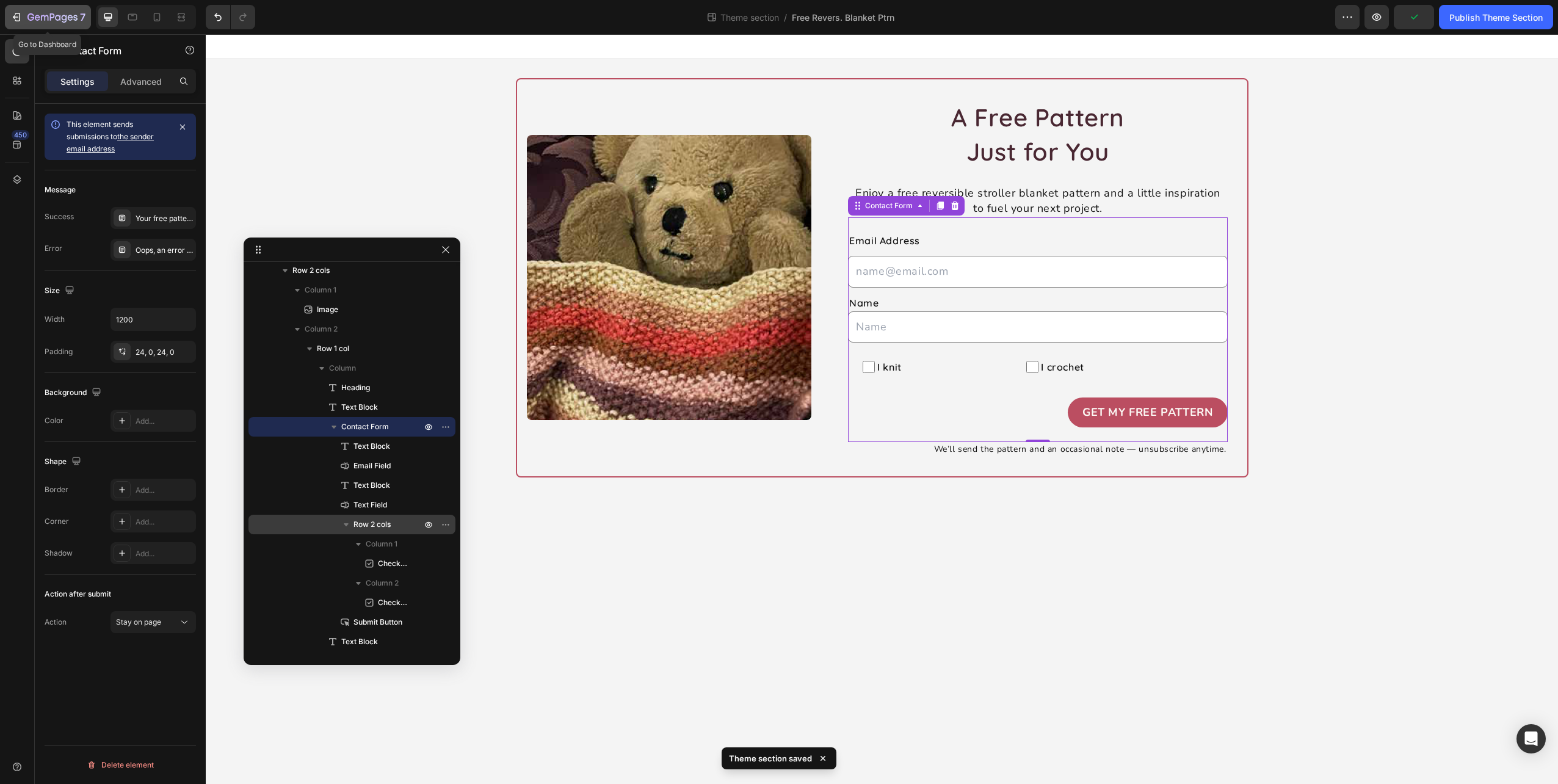
click at [25, 15] on div "7" at bounding box center [48, 17] width 75 height 15
